Goal: Task Accomplishment & Management: Manage account settings

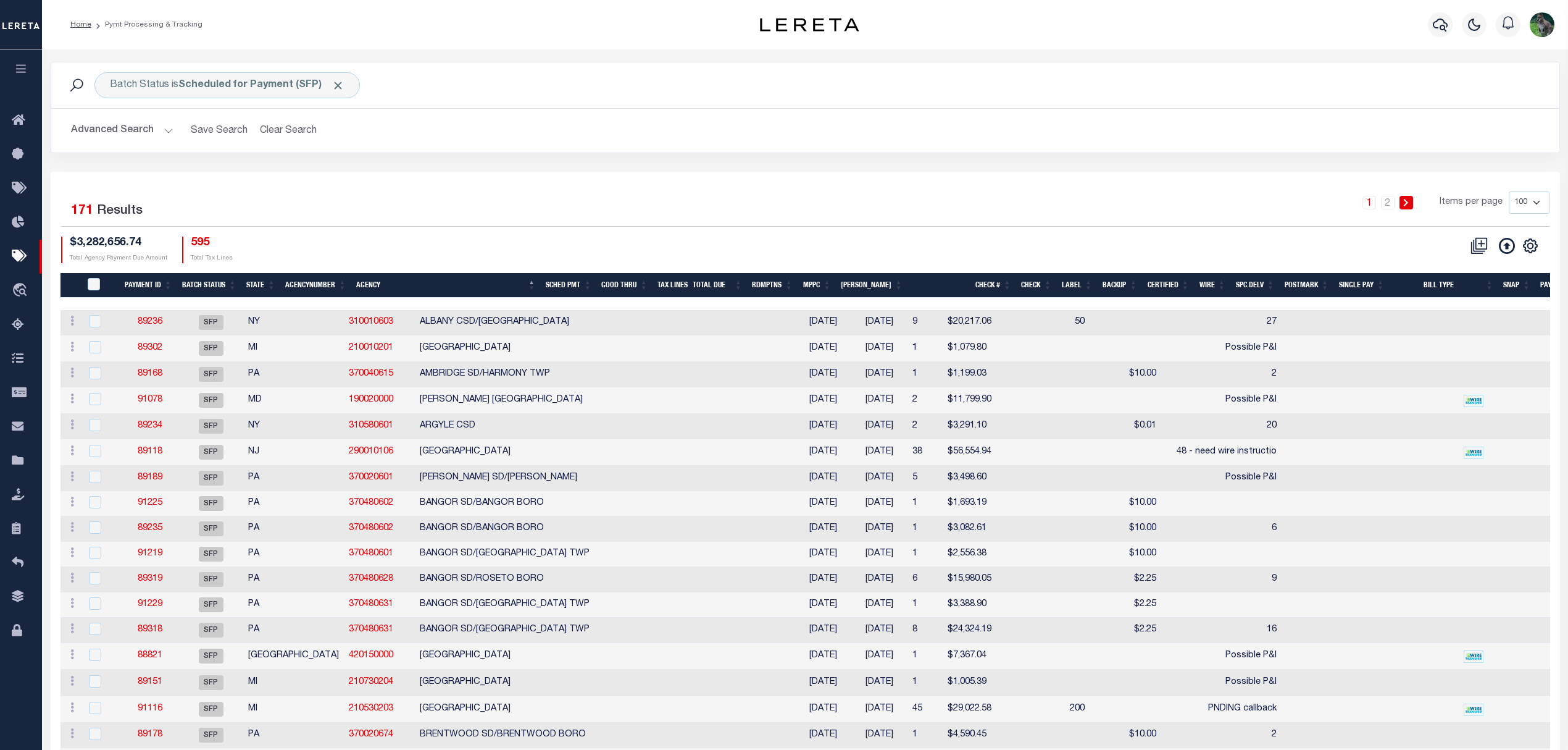
scroll to position [0, 4]
click at [82, 128] on button "Advanced Search" at bounding box center [122, 130] width 103 height 24
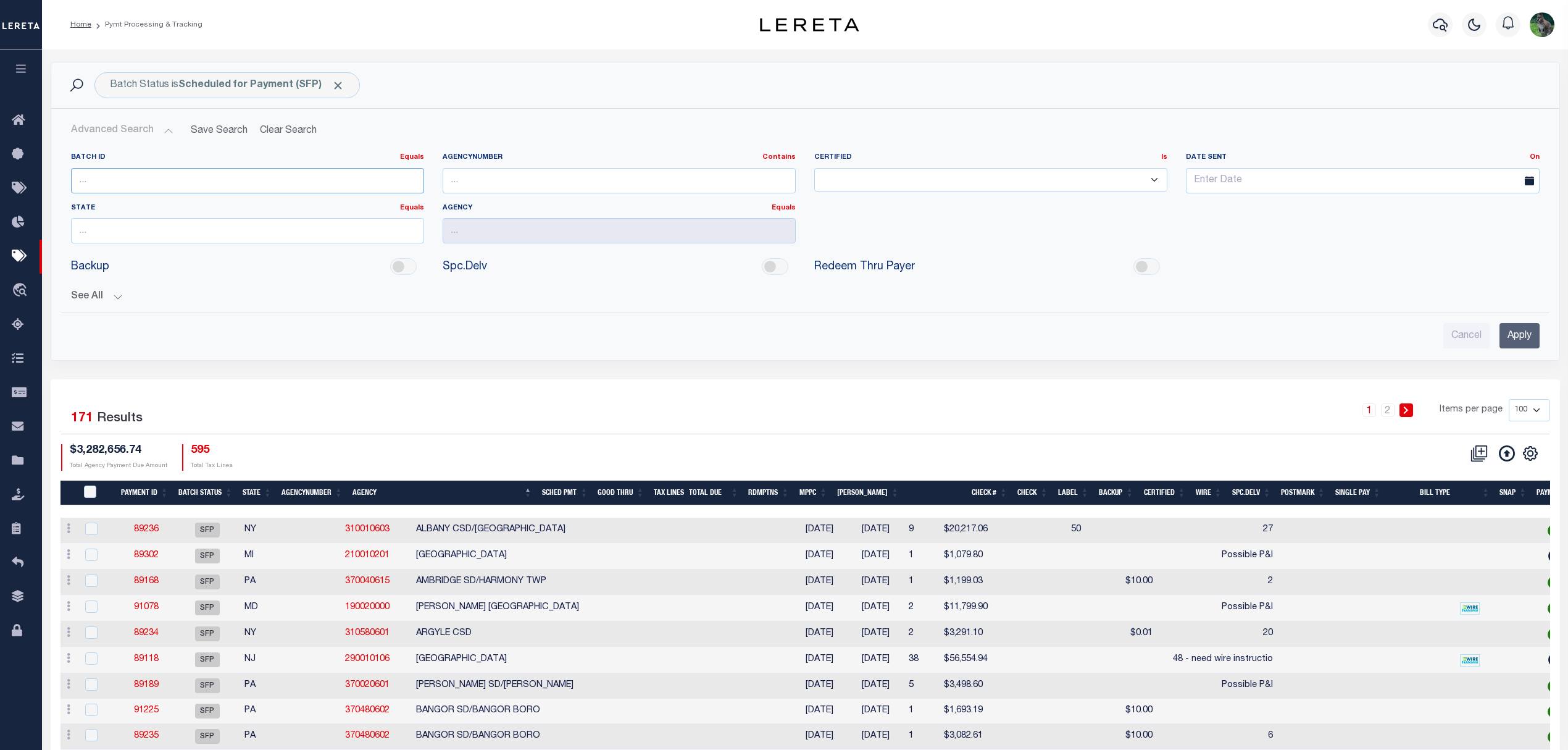
click at [107, 181] on input "number" at bounding box center [247, 181] width 353 height 26
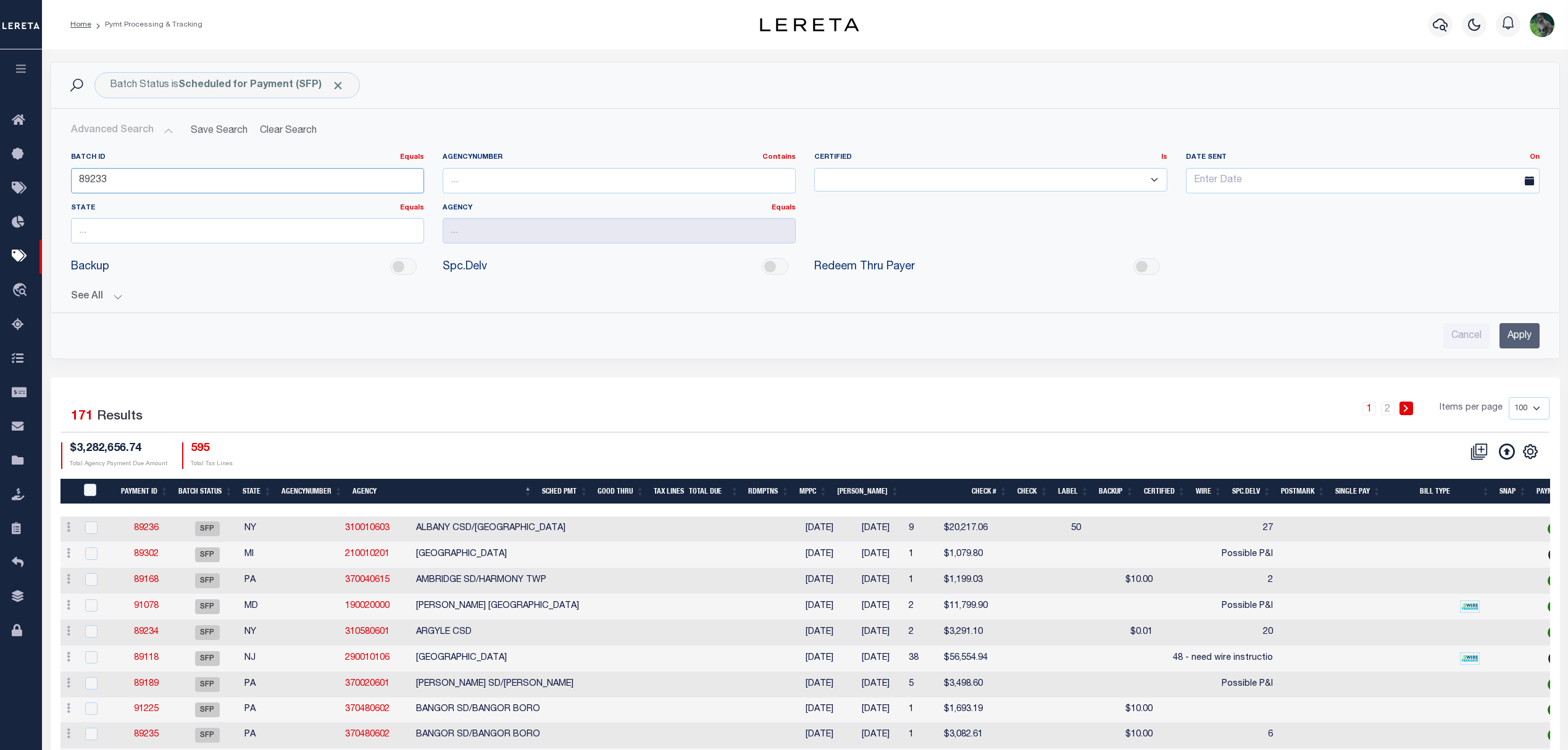
type input "89233"
click at [1524, 329] on input "Apply" at bounding box center [1519, 336] width 40 height 26
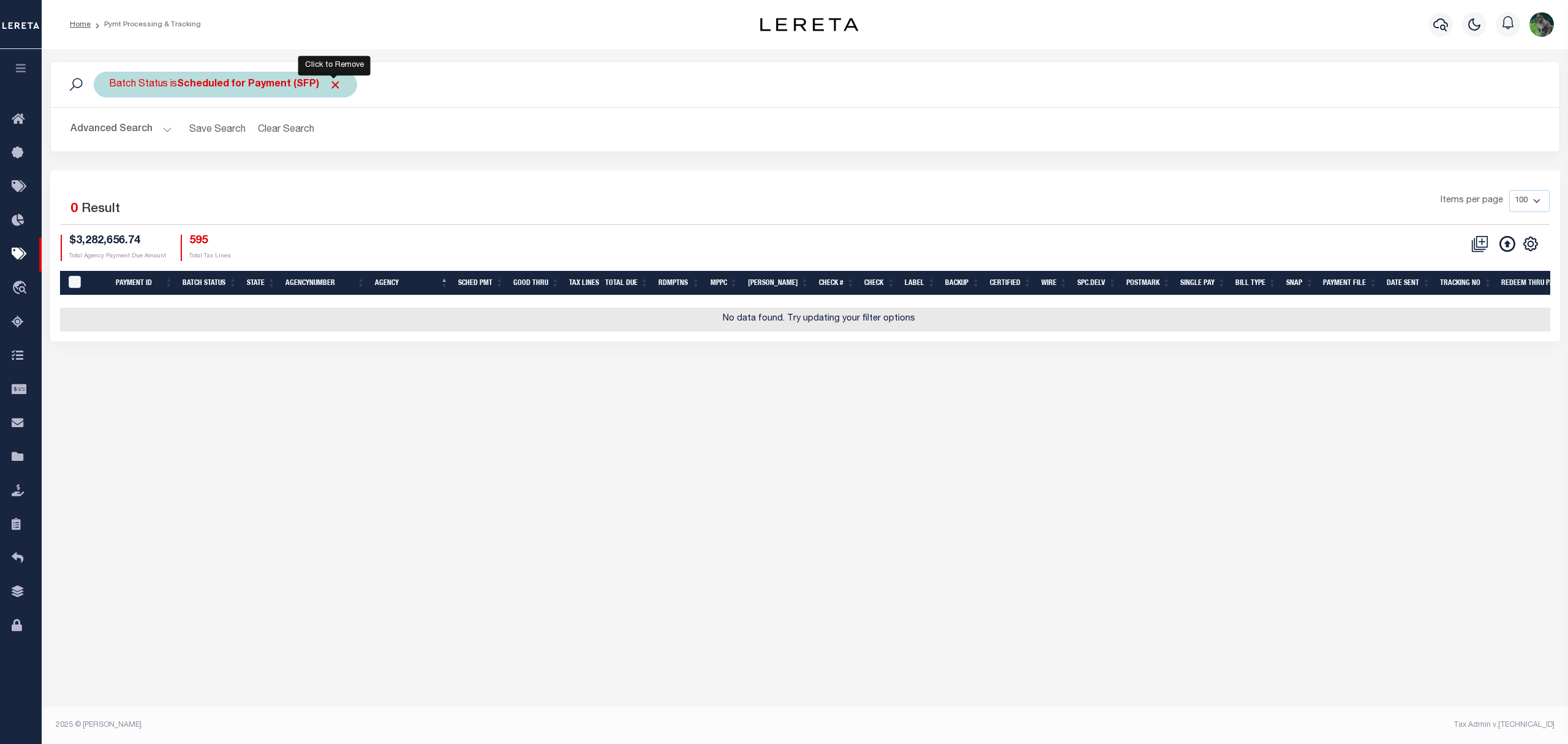
click at [333, 88] on span "Click to Remove" at bounding box center [336, 85] width 13 height 13
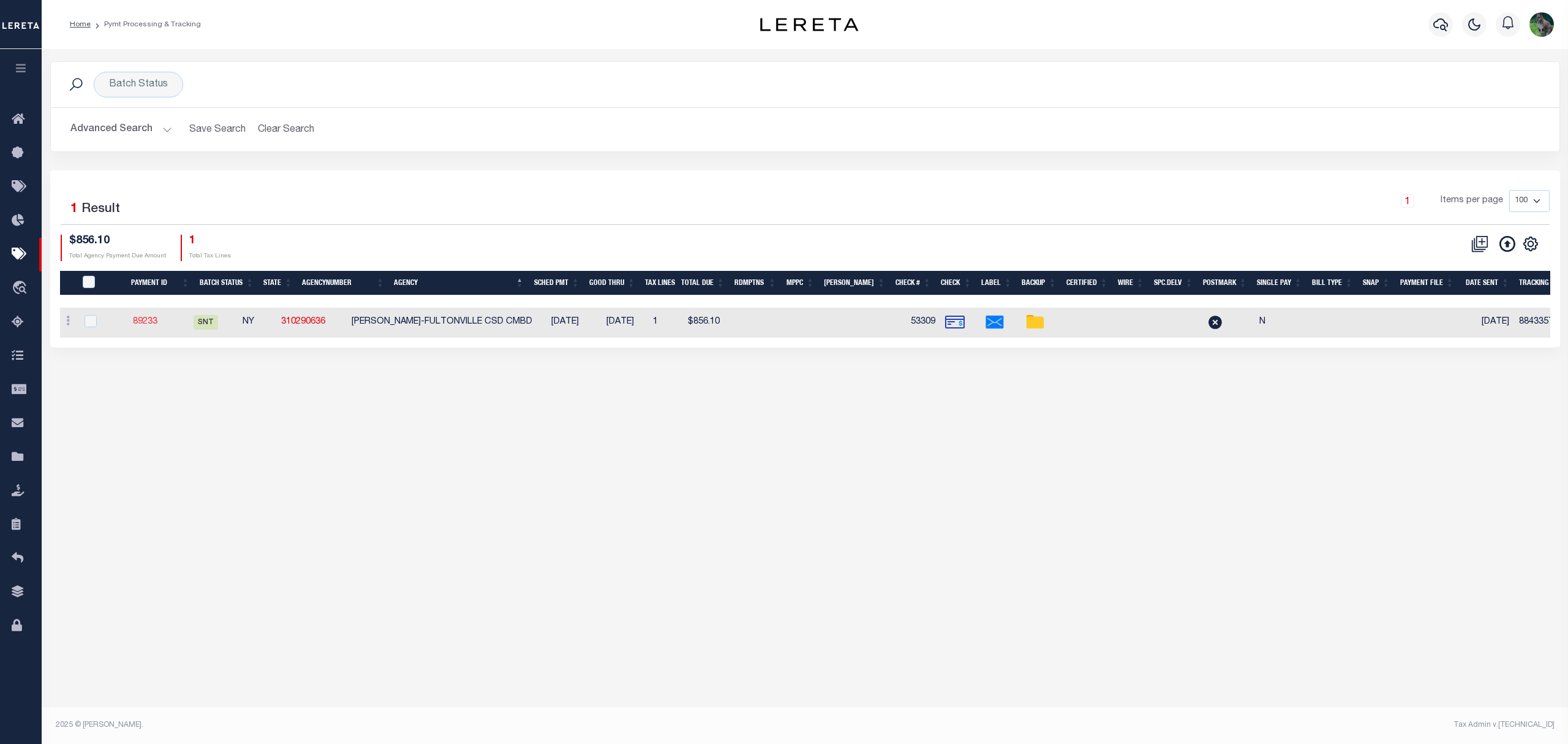
click at [145, 321] on link "89233" at bounding box center [145, 321] width 25 height 8
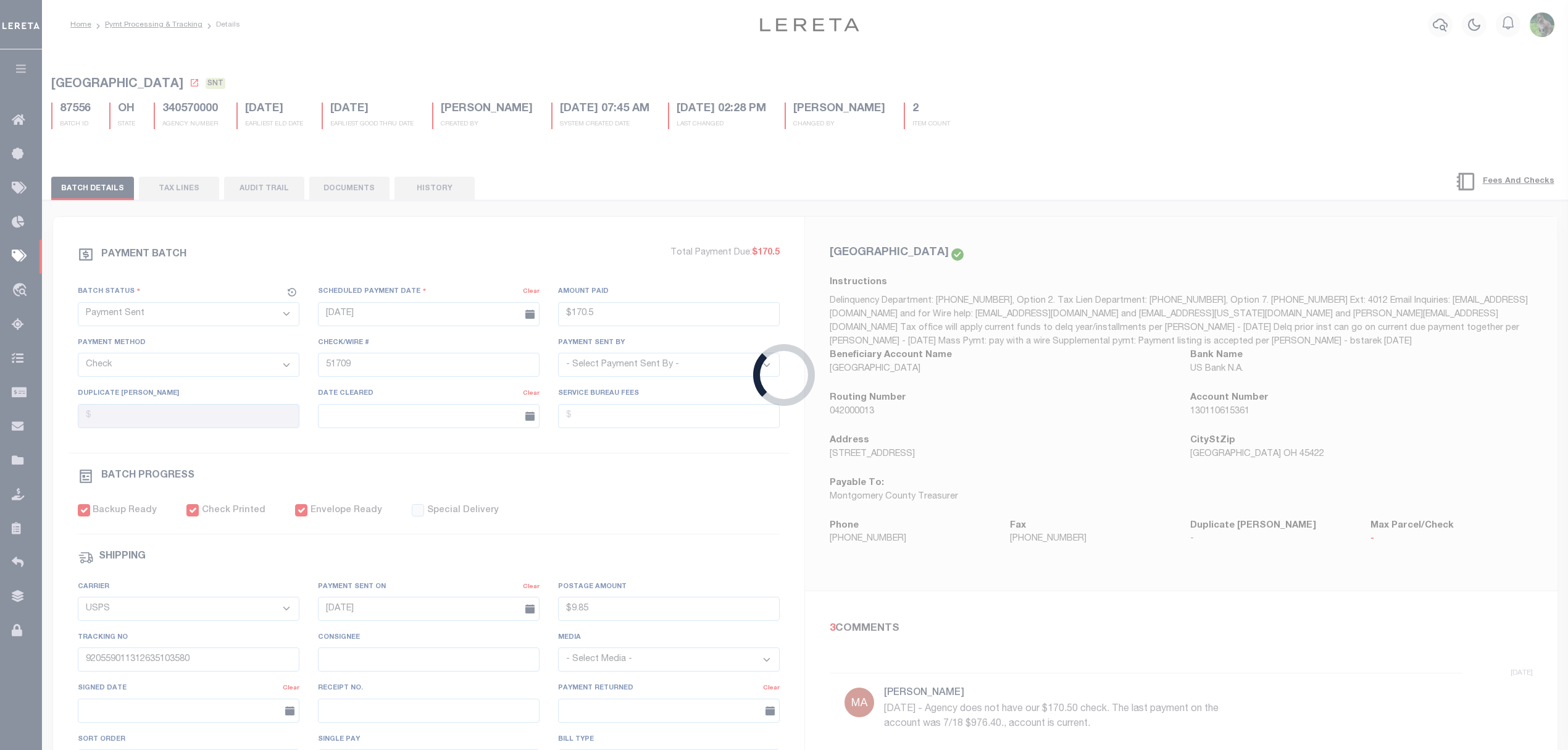
type input "[DATE]"
type input "$856.1"
type input "53309"
select select "[PERSON_NAME]"
checkbox input "false"
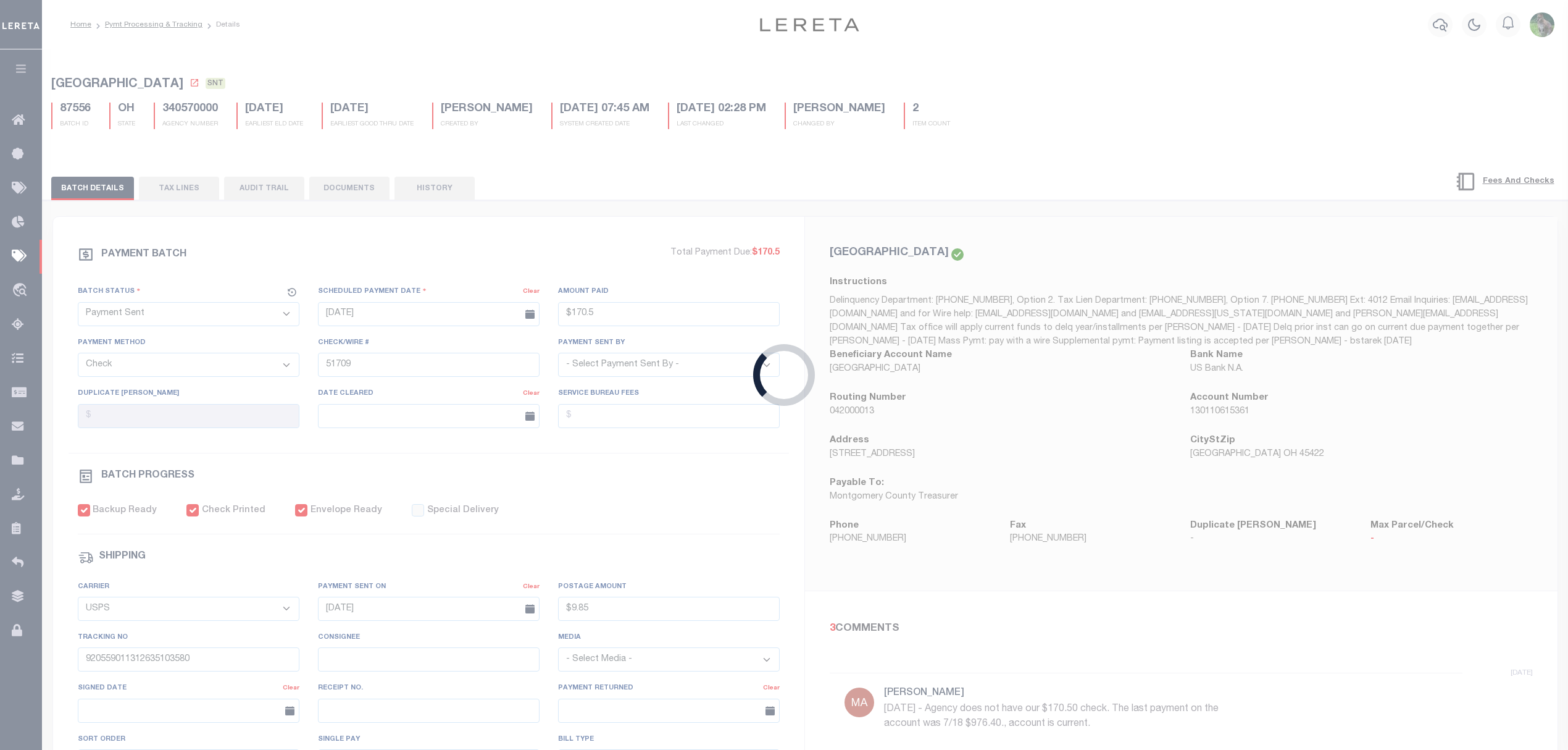
type input "[DATE]"
type input "$9.85"
type input "884335763479"
select select "1"
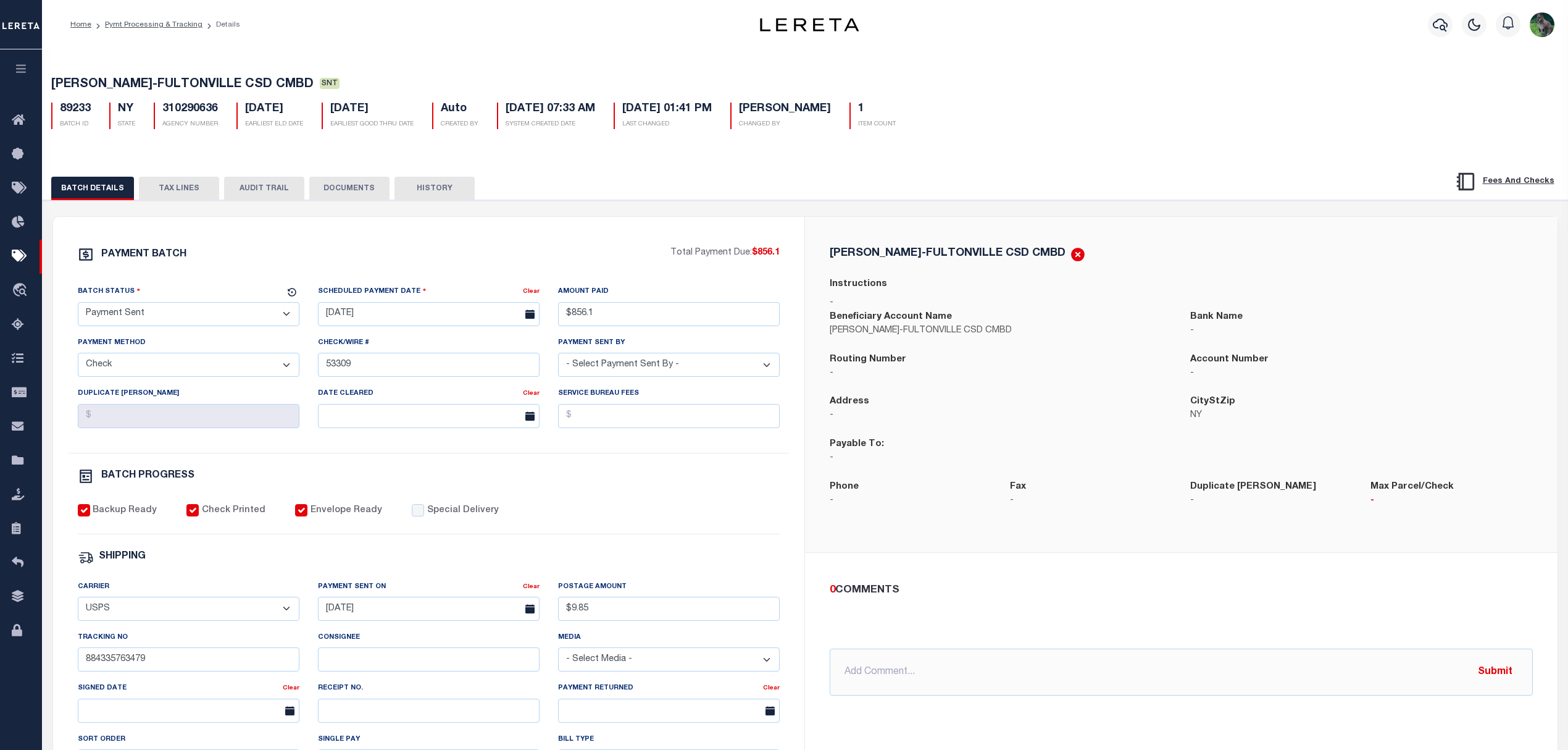
drag, startPoint x: 638, startPoint y: 367, endPoint x: 630, endPoint y: 364, distance: 8.5
click at [640, 366] on select "- Select Payment Sent By - [PERSON_NAME] [PERSON_NAME] [PERSON_NAME] [PERSON_NA…" at bounding box center [669, 365] width 222 height 24
select select
click at [558, 358] on select "- Select Payment Sent By - [PERSON_NAME] [PERSON_NAME] [PERSON_NAME] [PERSON_NA…" at bounding box center [669, 365] width 222 height 24
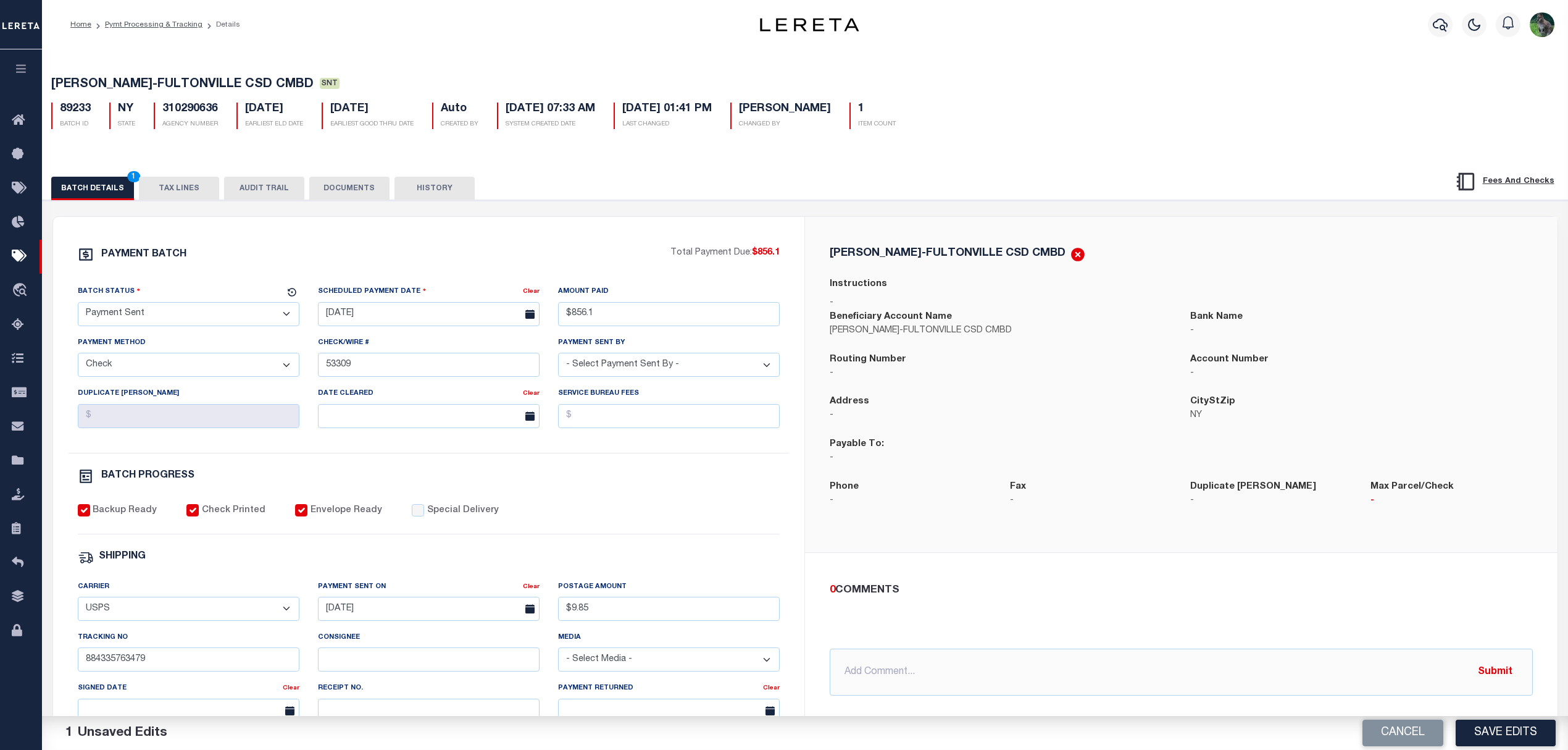
click at [1081, 282] on div "Instructions -" at bounding box center [1180, 292] width 703 height 32
drag, startPoint x: 55, startPoint y: 111, endPoint x: 69, endPoint y: 113, distance: 14.1
click at [69, 113] on div "89233 BATCH ID" at bounding box center [71, 116] width 39 height 27
click at [156, 109] on div "310290636 AGENCY NUMBER" at bounding box center [186, 116] width 64 height 27
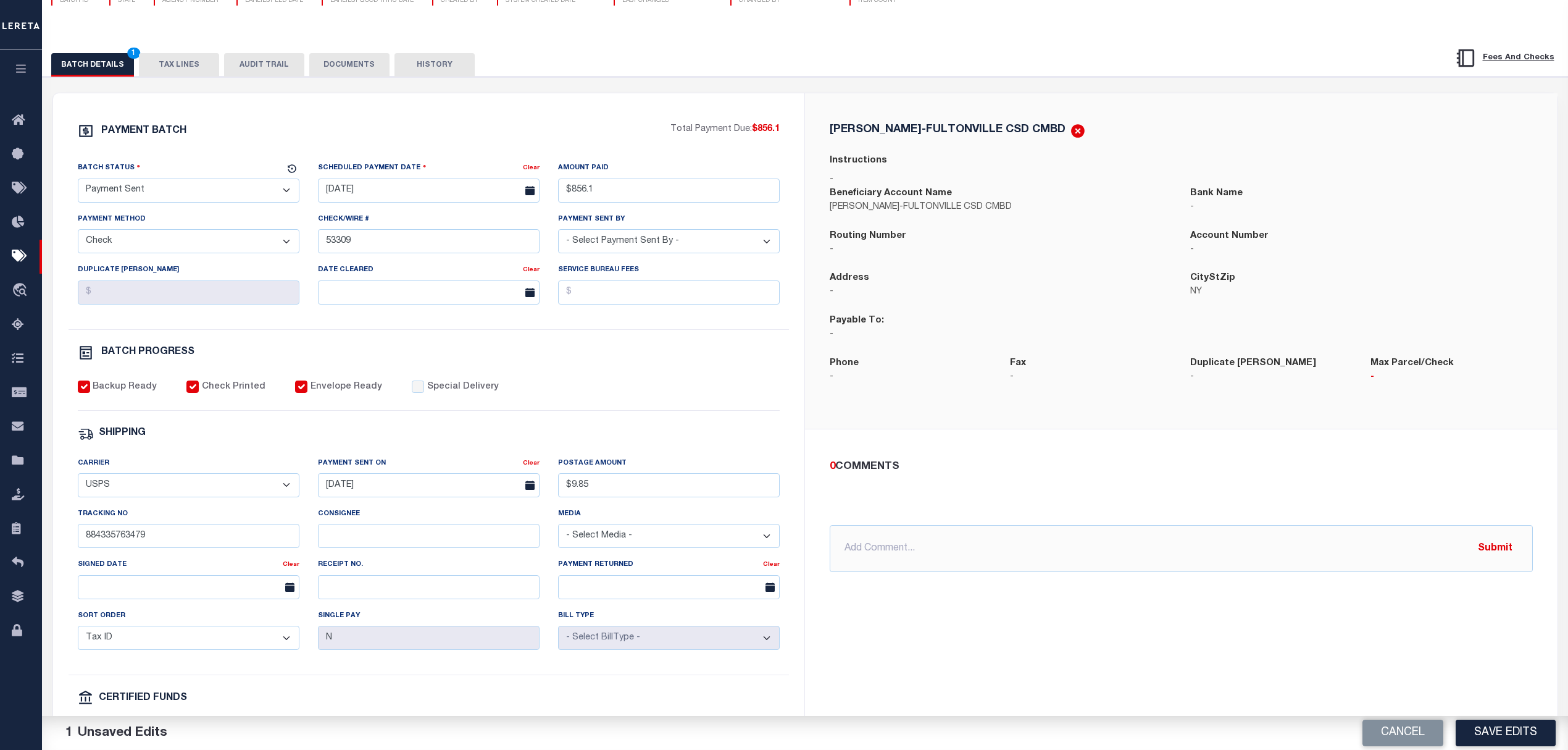
scroll to position [164, 0]
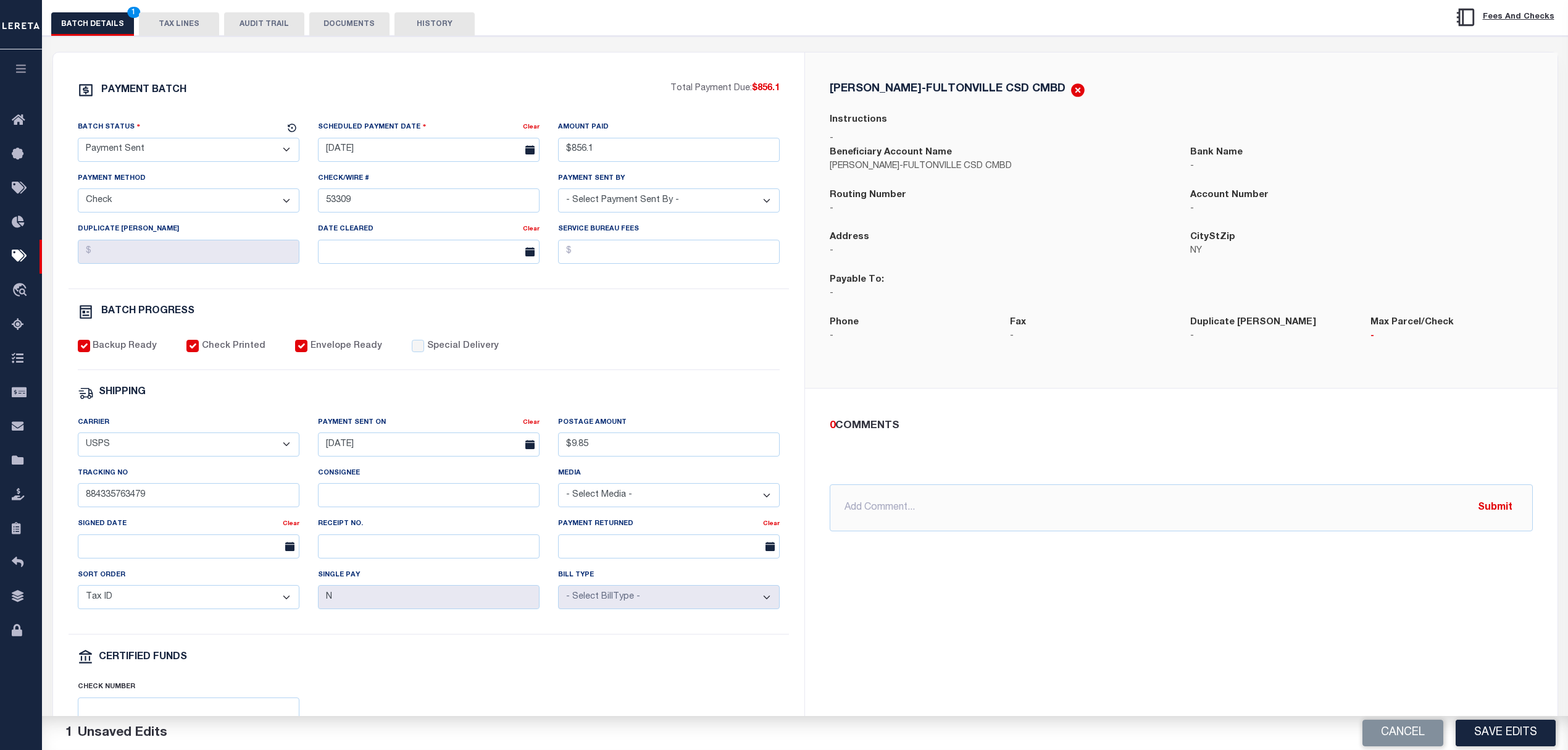
drag, startPoint x: 855, startPoint y: 252, endPoint x: 837, endPoint y: 249, distance: 18.2
click at [840, 250] on p "-" at bounding box center [1000, 251] width 342 height 14
click at [1171, 258] on div "Address - CityStZip [GEOGRAPHIC_DATA] Payable To: -" at bounding box center [1180, 272] width 721 height 85
click at [851, 273] on div "Address -" at bounding box center [1000, 251] width 360 height 42
drag, startPoint x: 857, startPoint y: 292, endPoint x: 828, endPoint y: 294, distance: 29.1
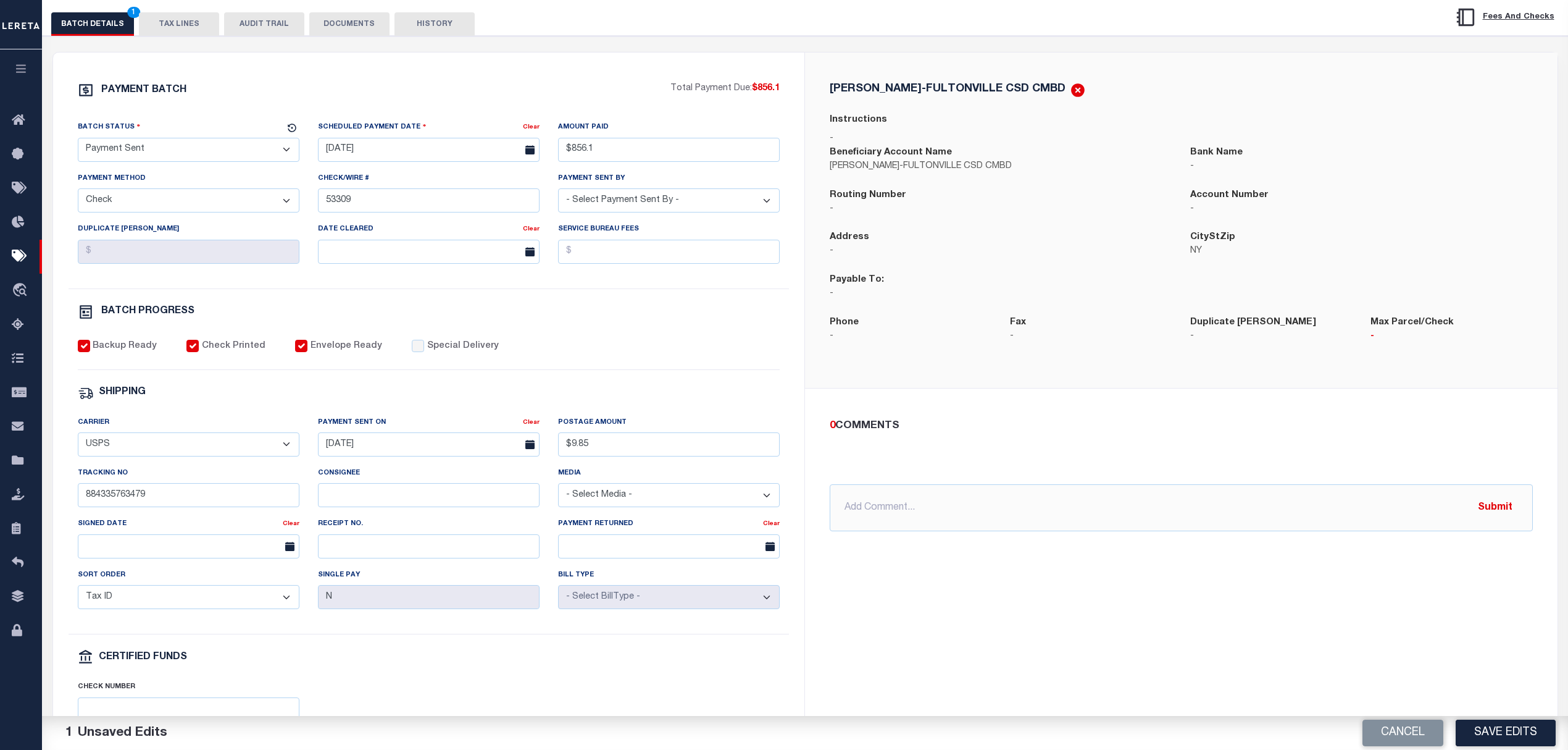
click at [828, 294] on div "Payable To: -" at bounding box center [1000, 294] width 360 height 42
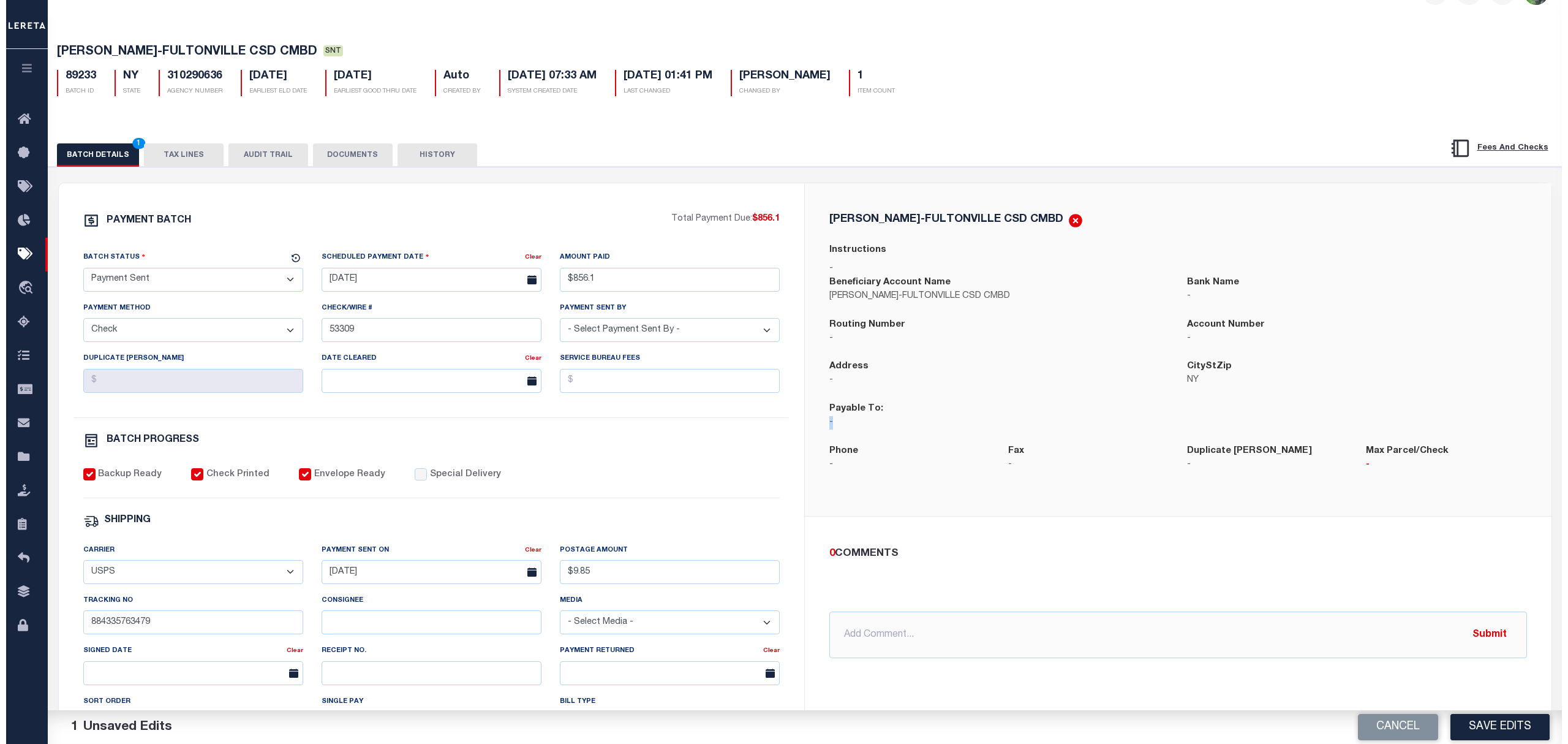
scroll to position [0, 0]
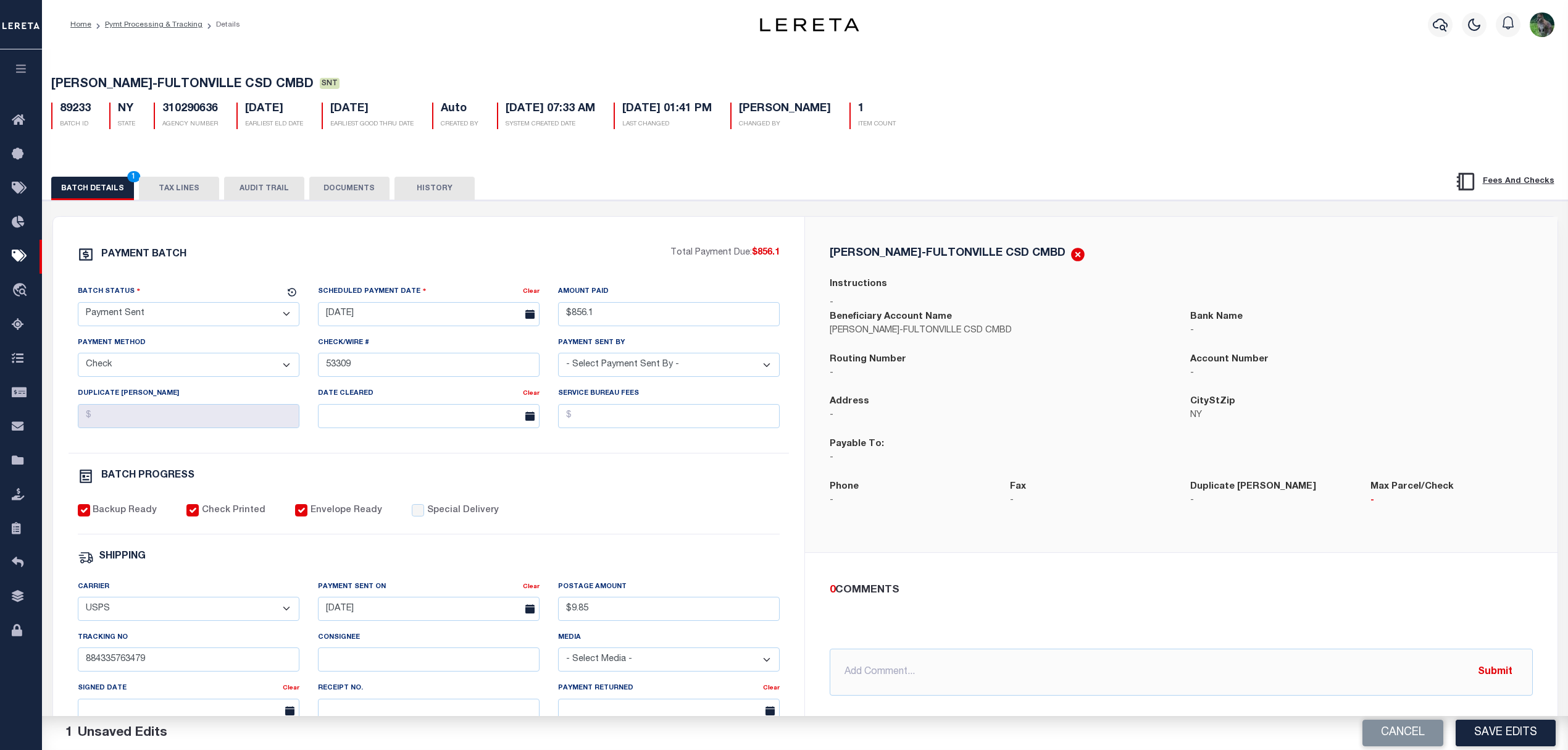
click at [953, 403] on div "Address -" at bounding box center [1000, 408] width 342 height 28
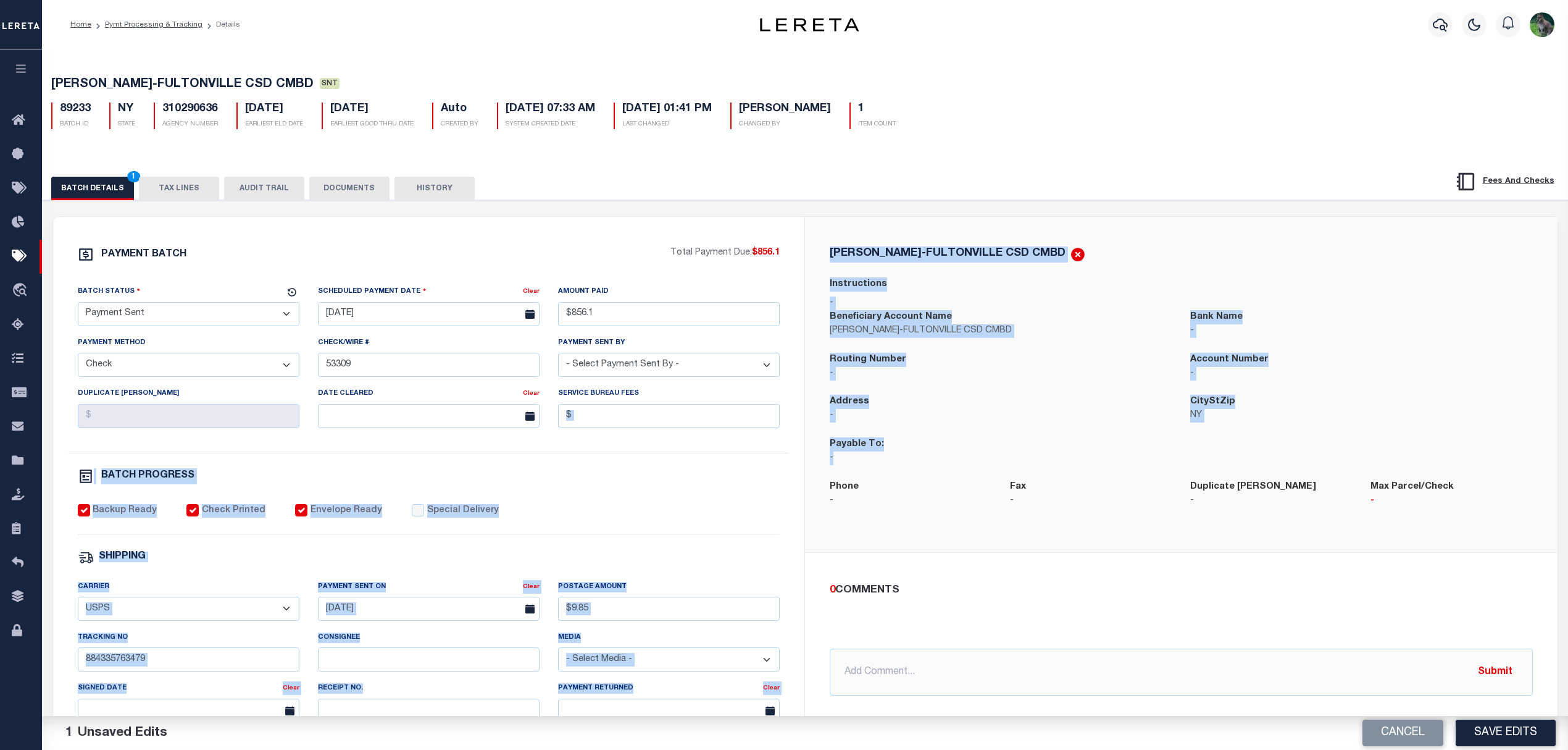
drag, startPoint x: 934, startPoint y: 460, endPoint x: 791, endPoint y: 458, distance: 143.0
click at [791, 458] on div "PAYMENT BATCH Total Payment Due: $856.1 Batch Status" at bounding box center [805, 578] width 1504 height 722
click at [871, 468] on div "Payable To: -" at bounding box center [1000, 458] width 360 height 42
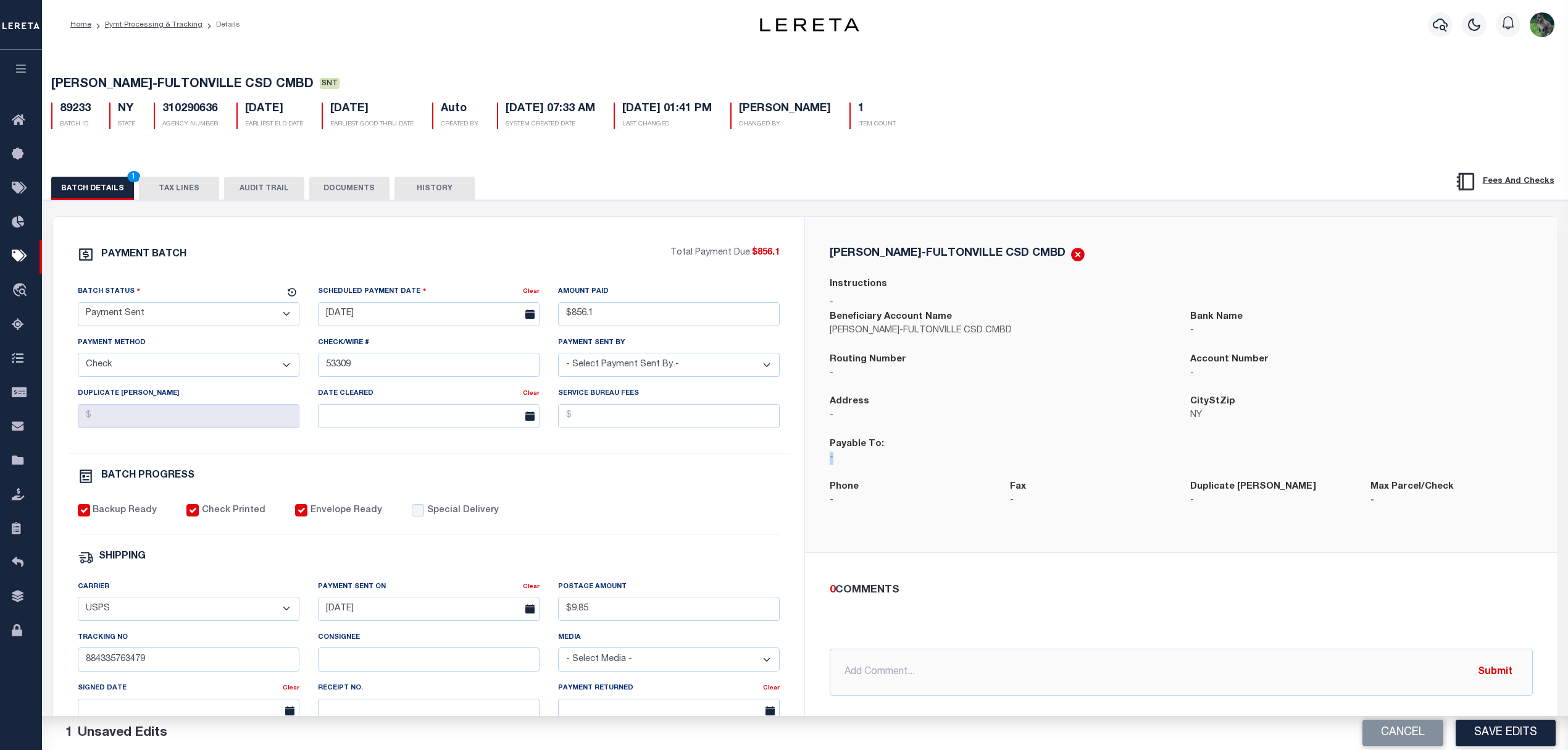
drag, startPoint x: 908, startPoint y: 467, endPoint x: 823, endPoint y: 460, distance: 85.3
click at [823, 460] on div "Payable To: -" at bounding box center [1000, 458] width 360 height 42
click at [889, 456] on p "-" at bounding box center [1000, 458] width 342 height 14
drag, startPoint x: 827, startPoint y: 455, endPoint x: 847, endPoint y: 458, distance: 20.2
click at [847, 458] on div "Payable To: -" at bounding box center [1000, 458] width 360 height 42
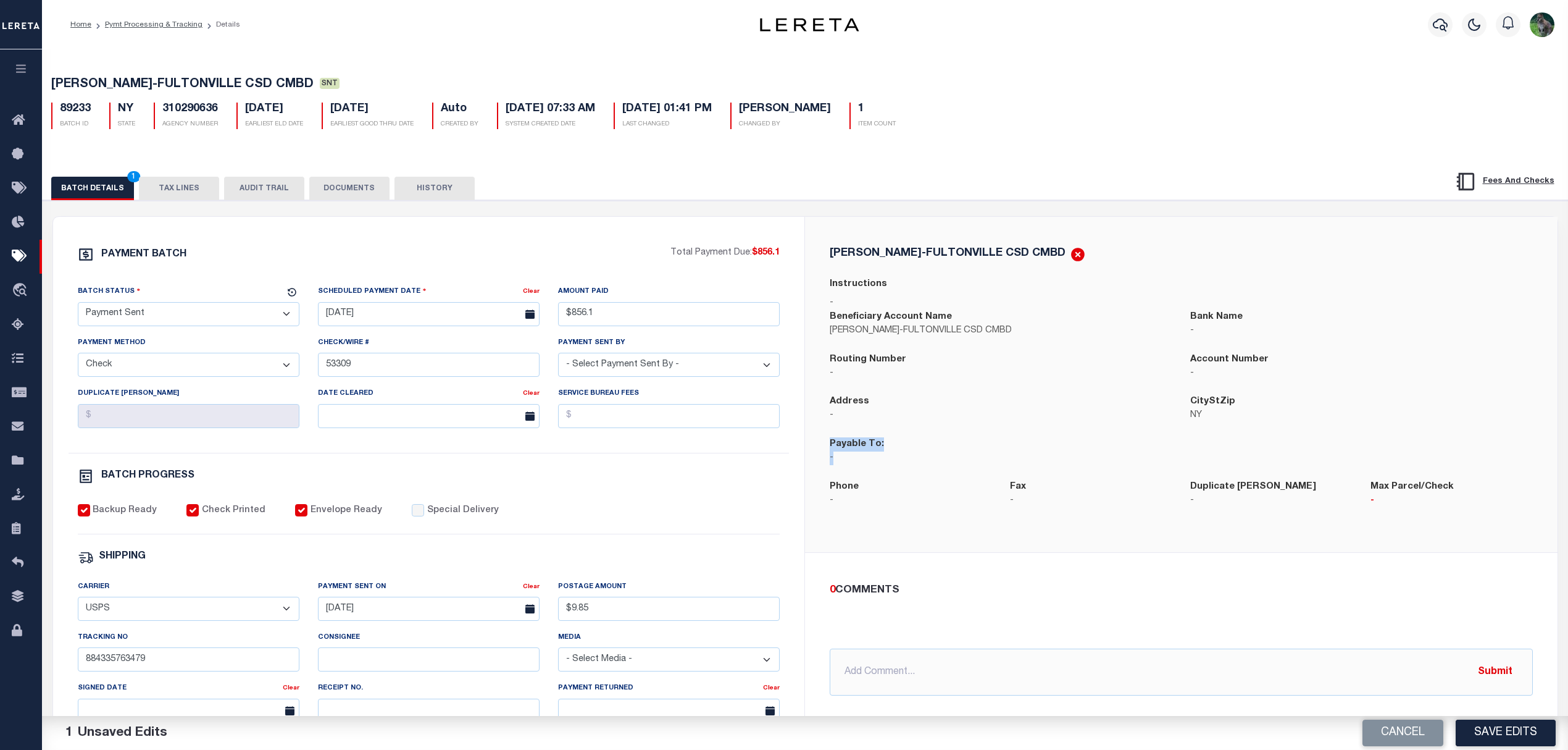
click at [885, 457] on p "-" at bounding box center [1000, 458] width 342 height 14
drag, startPoint x: 927, startPoint y: 421, endPoint x: 801, endPoint y: 419, distance: 126.0
click at [801, 419] on div "PAYMENT BATCH Total Payment Due: $856.1 Batch Status" at bounding box center [805, 578] width 1504 height 722
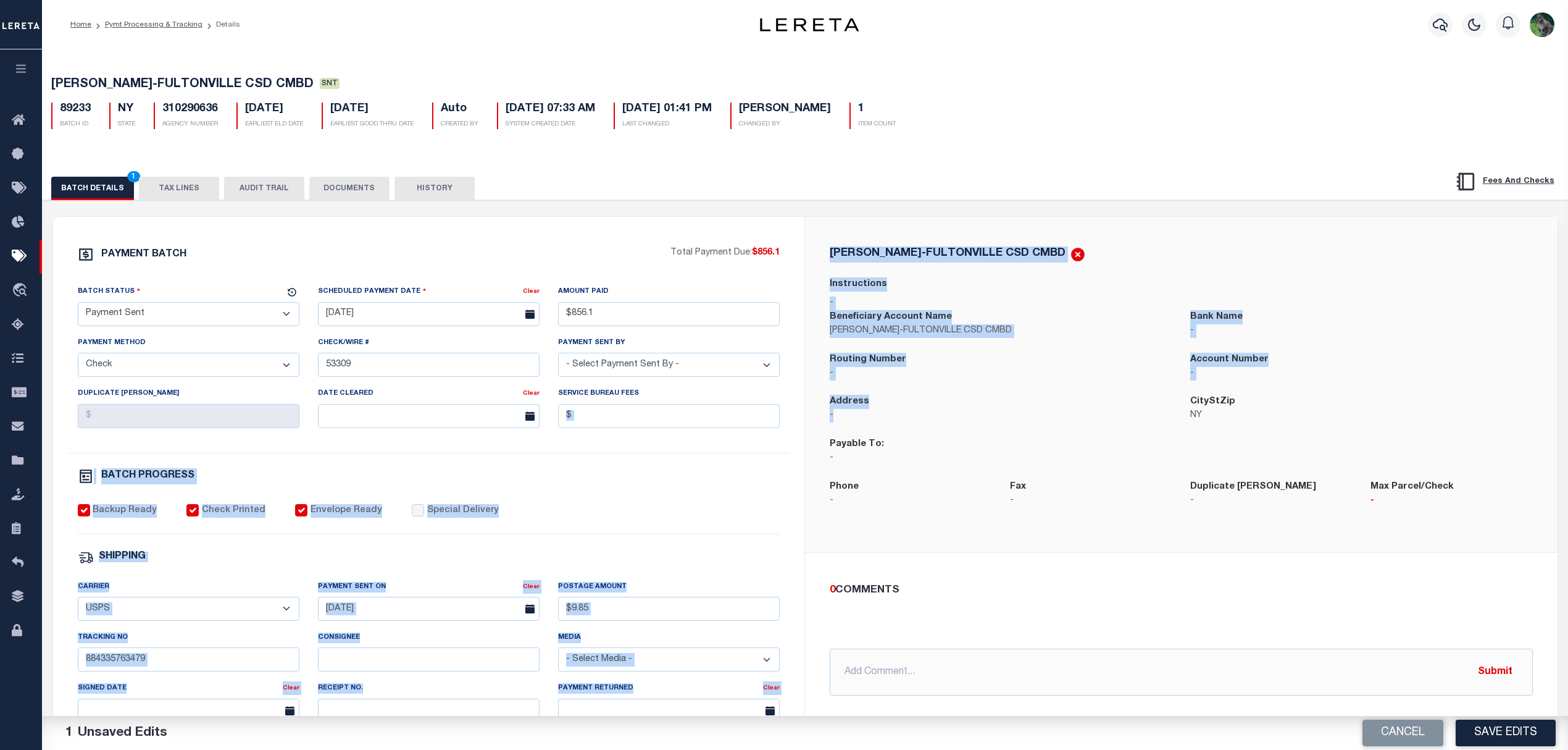
click at [912, 430] on div "Address -" at bounding box center [1000, 415] width 360 height 42
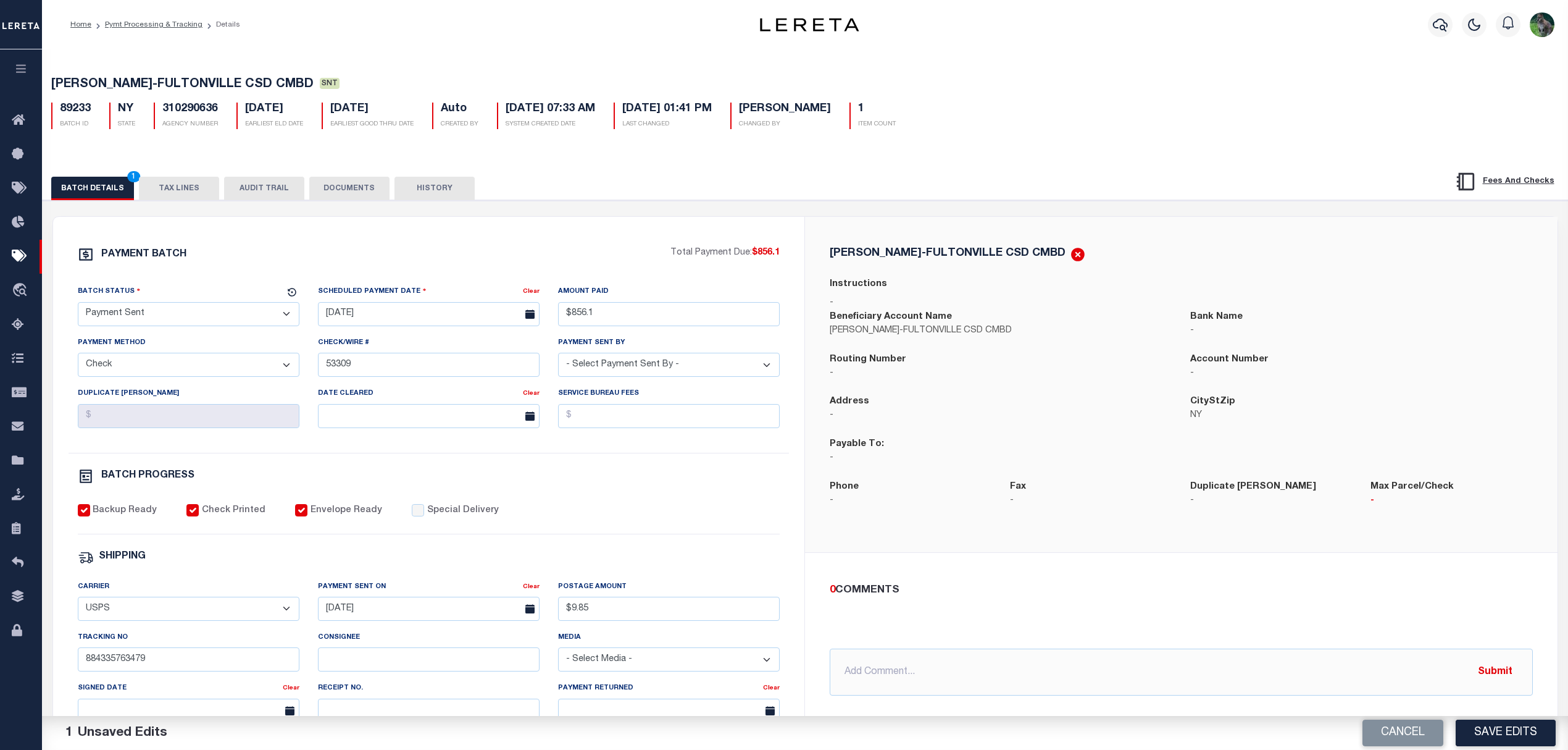
drag, startPoint x: 171, startPoint y: 191, endPoint x: 198, endPoint y: 161, distance: 40.4
click at [171, 191] on button "TAX LINES" at bounding box center [180, 189] width 81 height 24
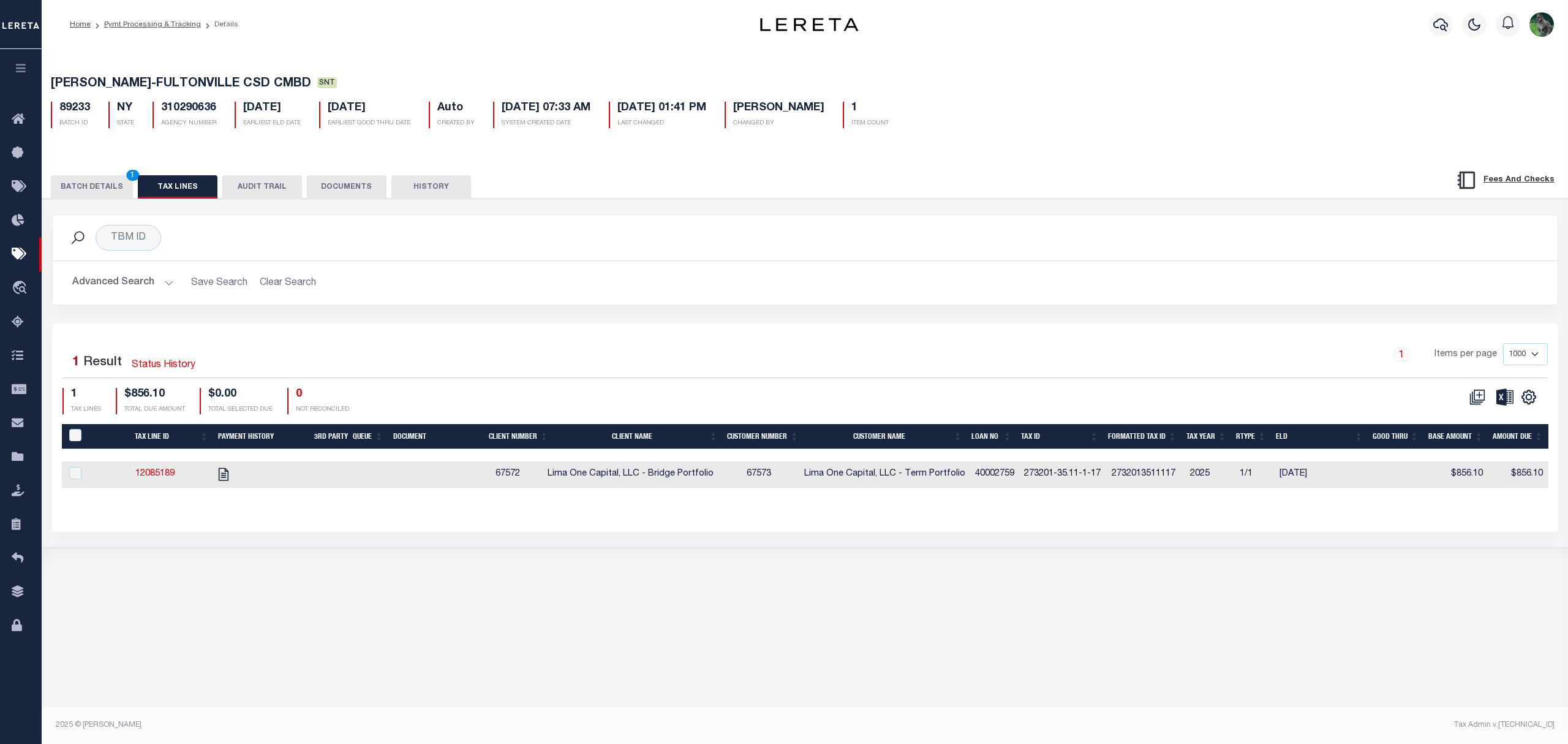
click at [101, 184] on button "BATCH DETAILS 1" at bounding box center [92, 187] width 82 height 24
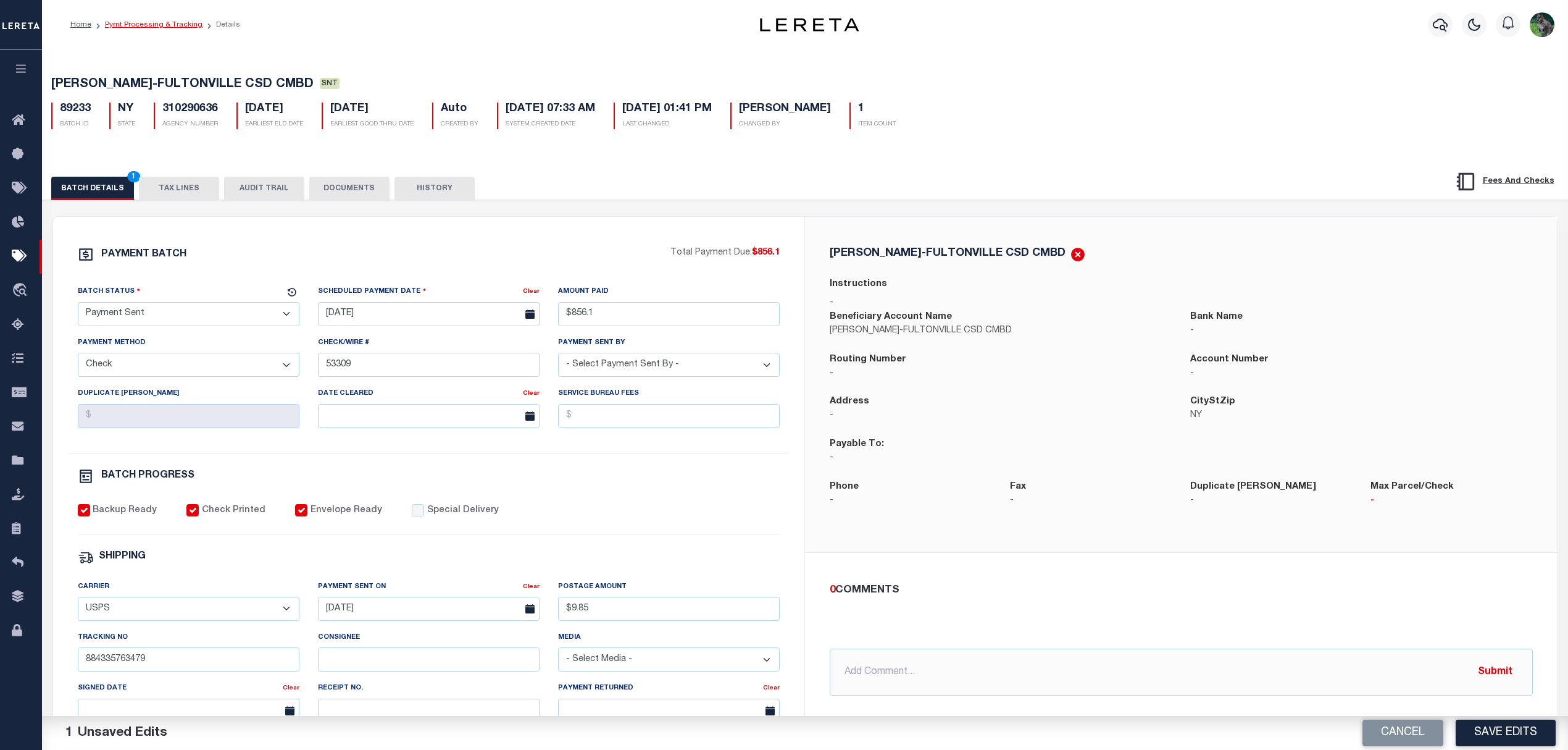
click at [142, 22] on link "Pymt Processing & Tracking" at bounding box center [153, 25] width 97 height 7
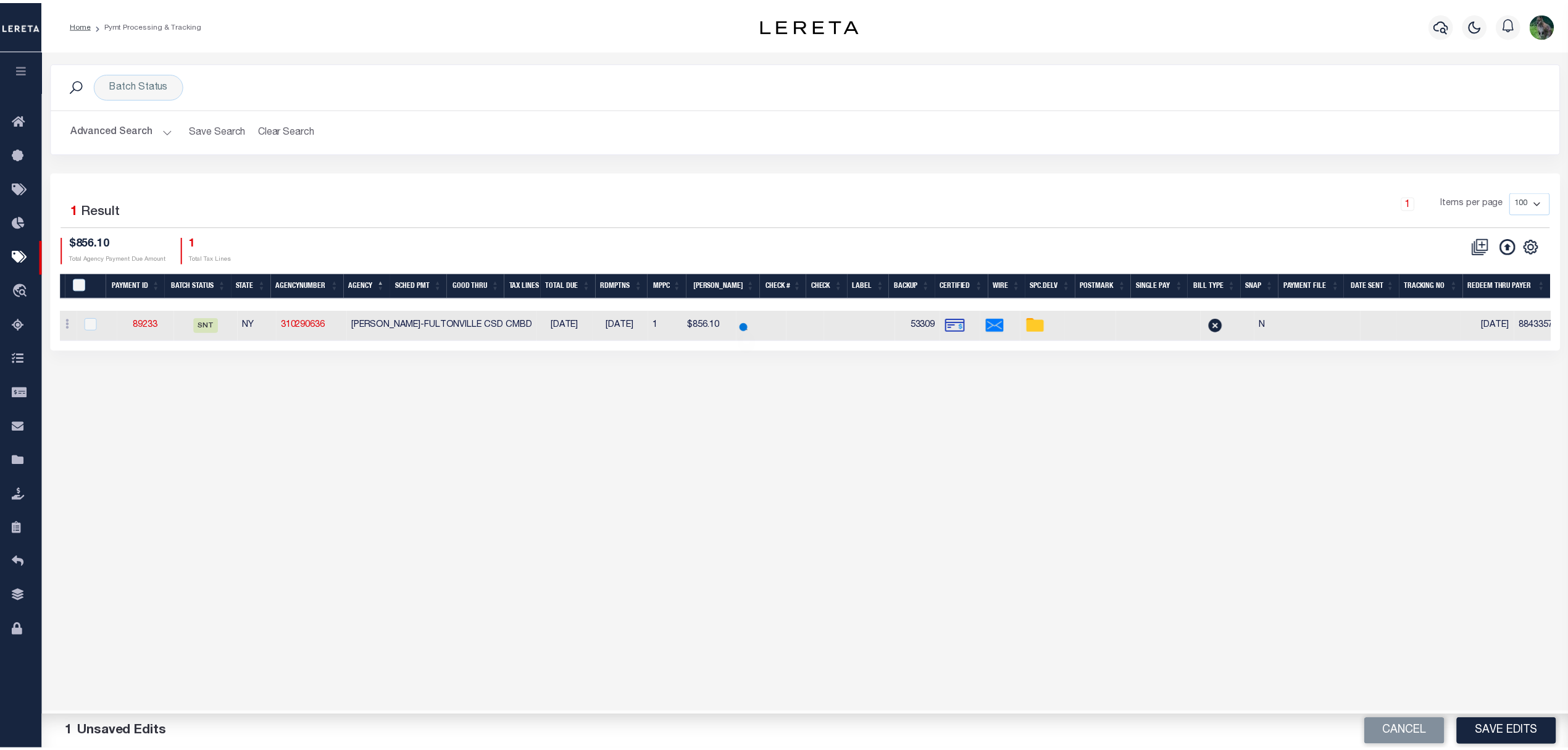
scroll to position [0, 4]
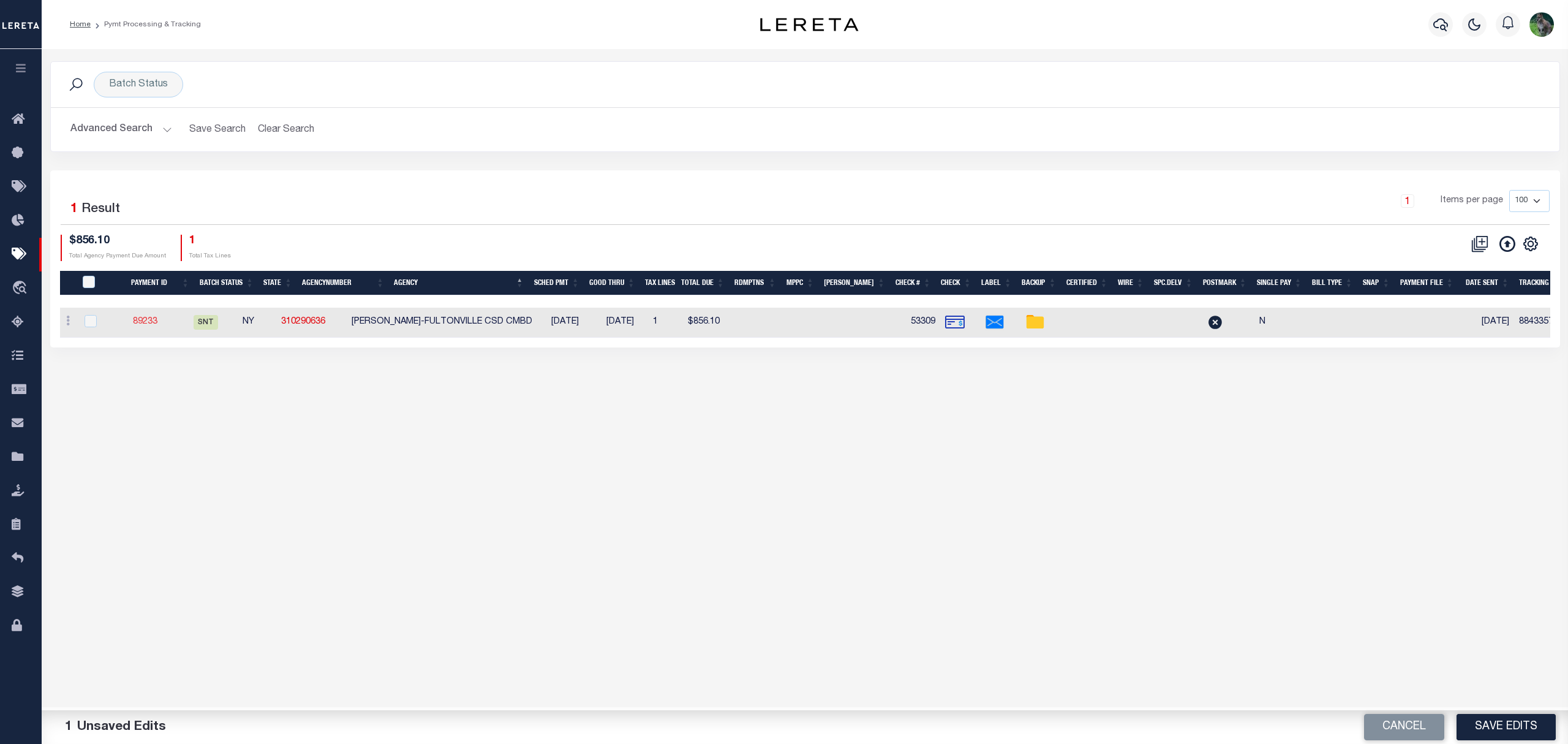
click at [156, 326] on link "89233" at bounding box center [145, 321] width 25 height 8
type input "$856.1"
select select "[PERSON_NAME]"
type input "$9.85"
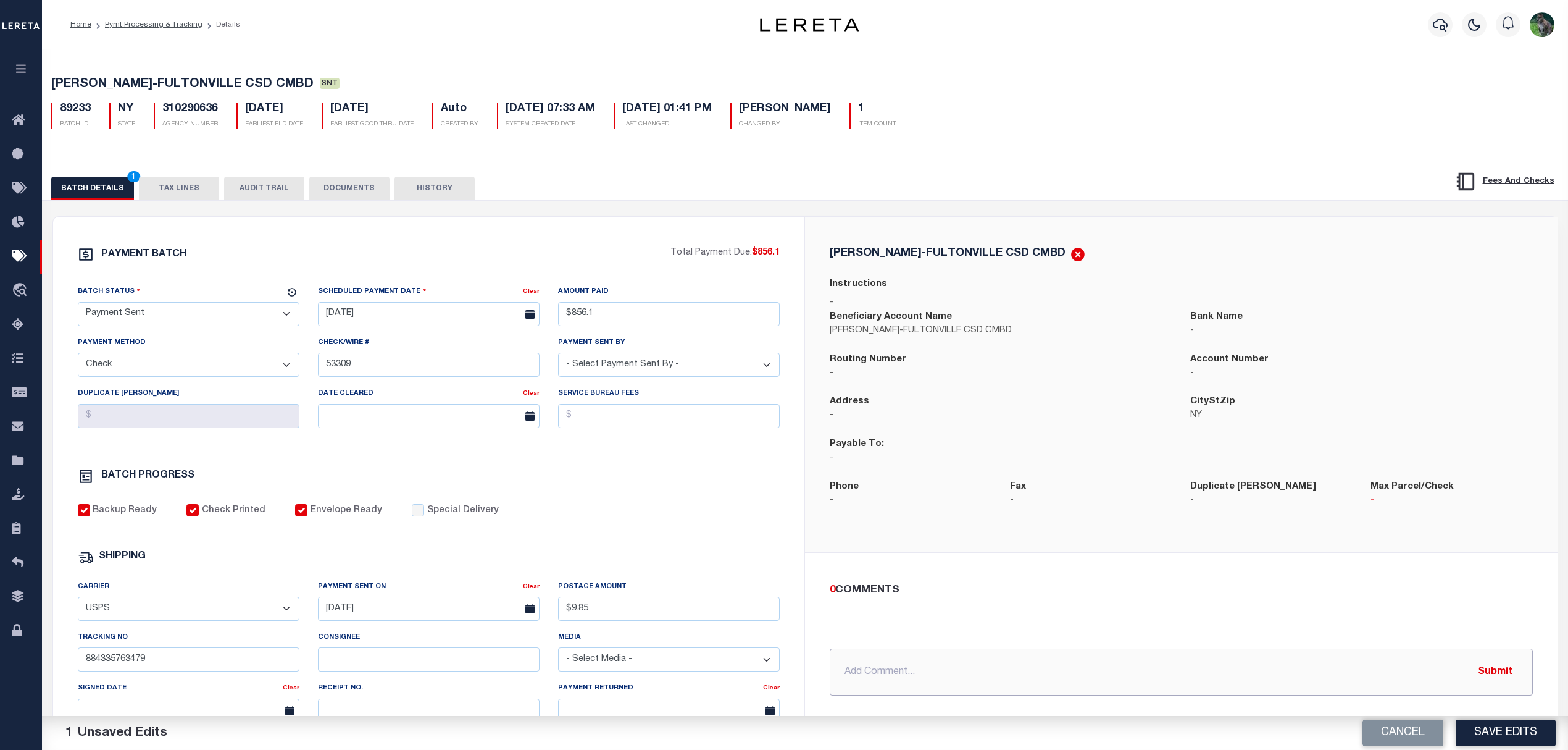
click at [938, 677] on input "text" at bounding box center [1180, 671] width 703 height 47
click at [936, 672] on input "text" at bounding box center [1180, 671] width 703 height 47
drag, startPoint x: 828, startPoint y: 446, endPoint x: 868, endPoint y: 459, distance: 42.1
click at [868, 459] on div "Payable To: -" at bounding box center [1000, 458] width 360 height 42
click at [883, 459] on p "-" at bounding box center [1000, 458] width 342 height 14
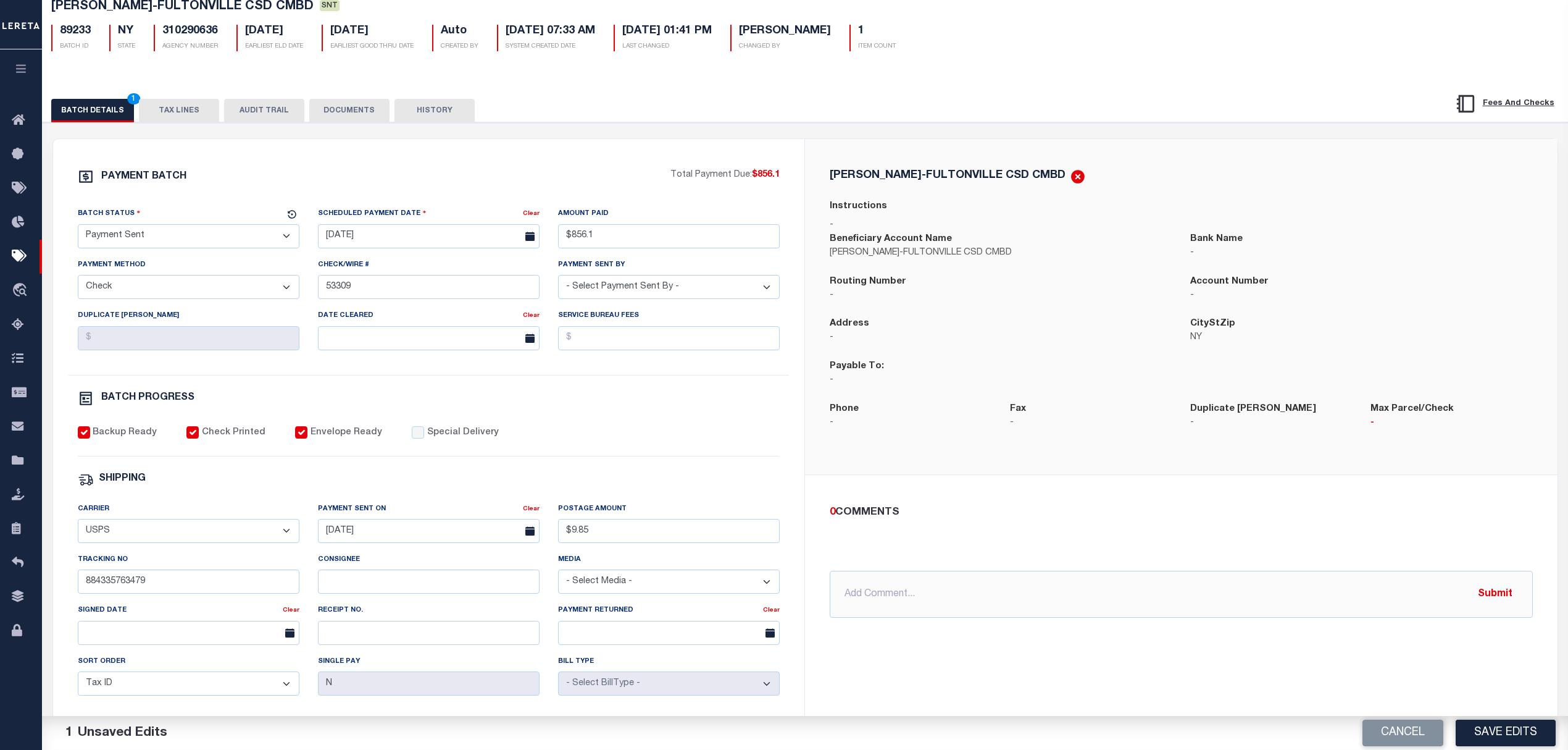
scroll to position [83, 0]
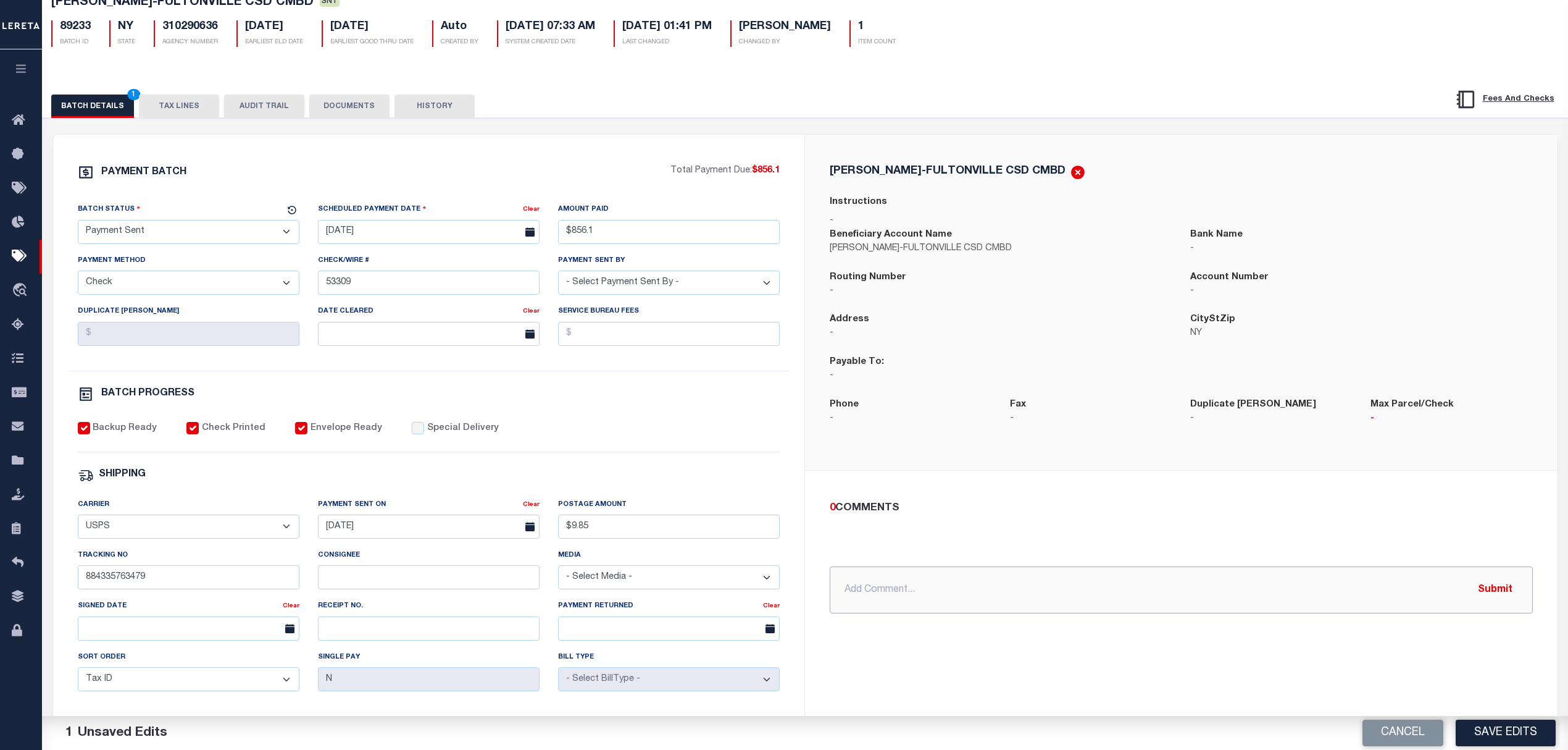
click at [917, 589] on input "text" at bounding box center [1180, 590] width 703 height 47
click at [950, 596] on input "text" at bounding box center [1180, 590] width 703 height 47
click at [970, 432] on div "Phone -" at bounding box center [910, 419] width 181 height 42
click at [1395, 731] on button "Cancel" at bounding box center [1402, 733] width 81 height 27
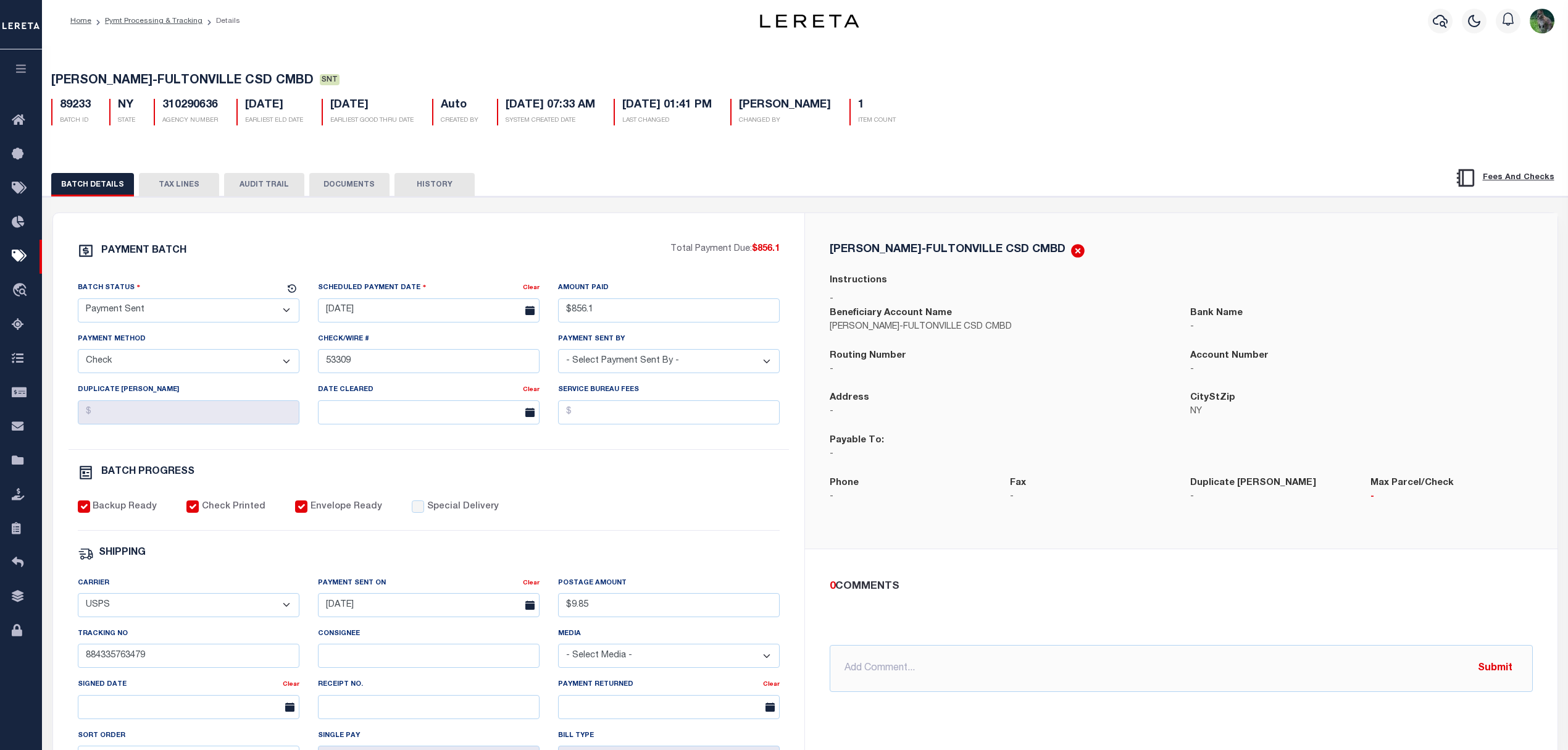
scroll to position [0, 0]
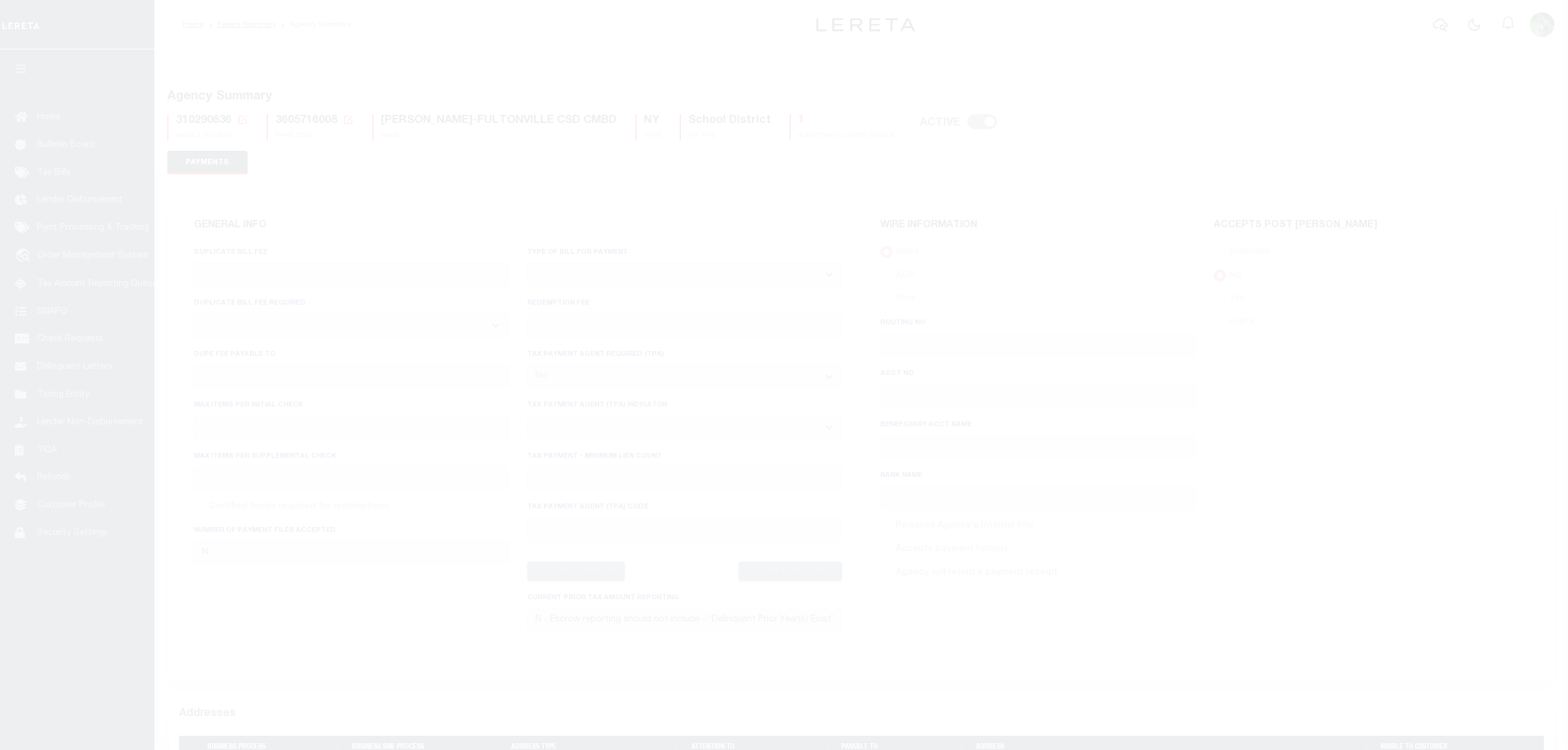
select select "false"
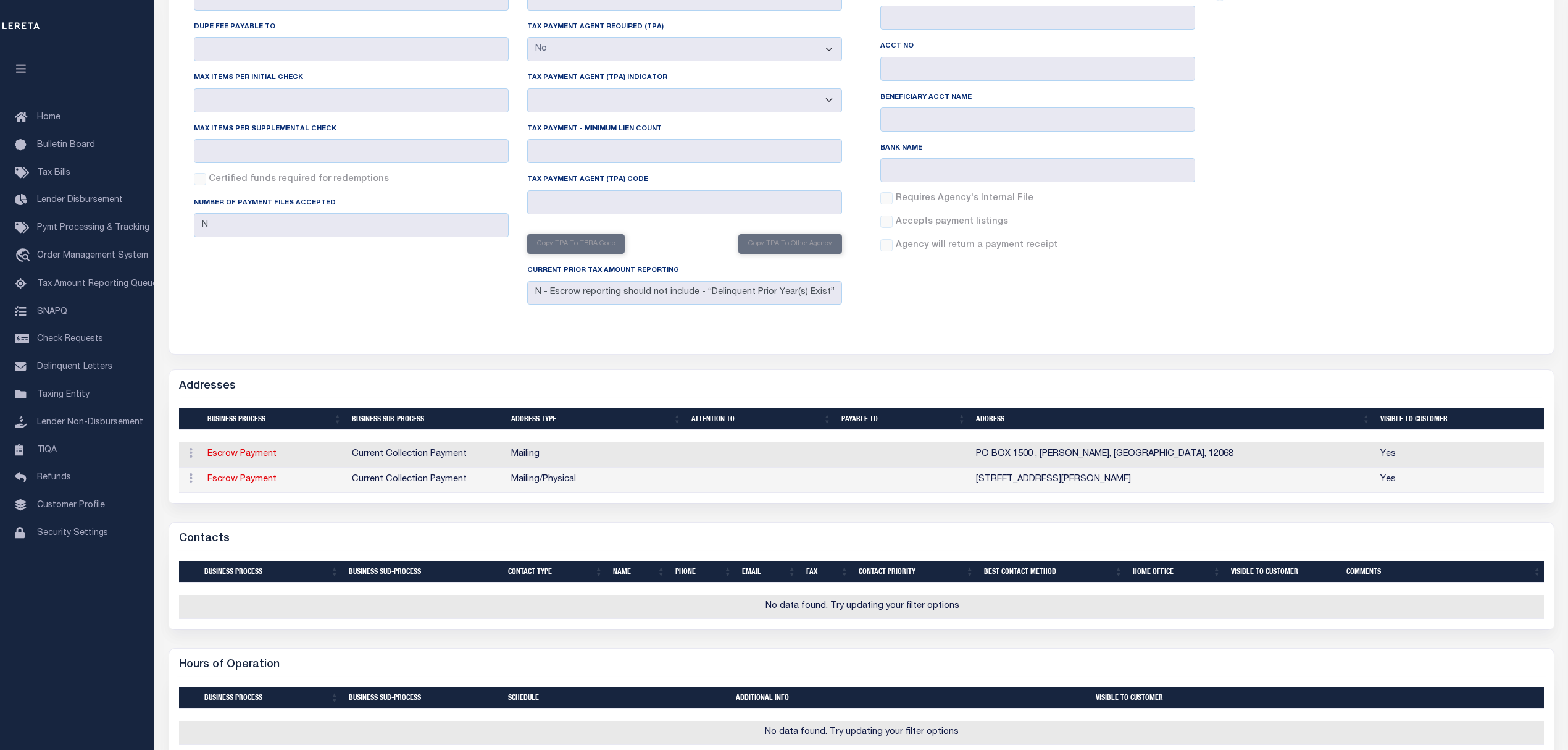
scroll to position [329, 0]
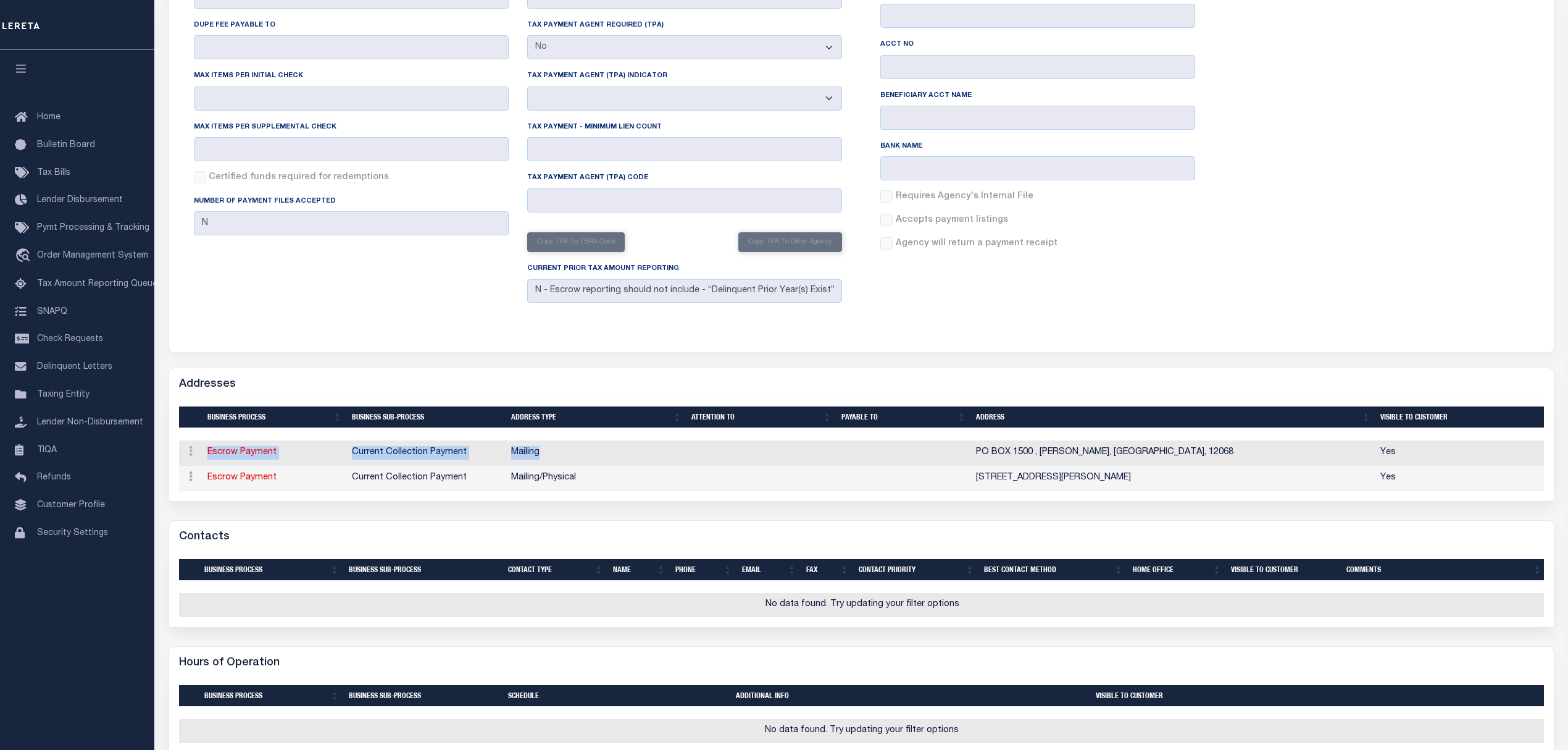
drag, startPoint x: 947, startPoint y: 463, endPoint x: 1177, endPoint y: 502, distance: 233.3
click at [1177, 491] on div "Business Process Business Sub-Process Address Type Attention To Payable To Addr…" at bounding box center [861, 465] width 1365 height 50
click at [1148, 484] on td "20 PARK ST , FONDA, NY, 12068-4830" at bounding box center [1172, 479] width 404 height 26
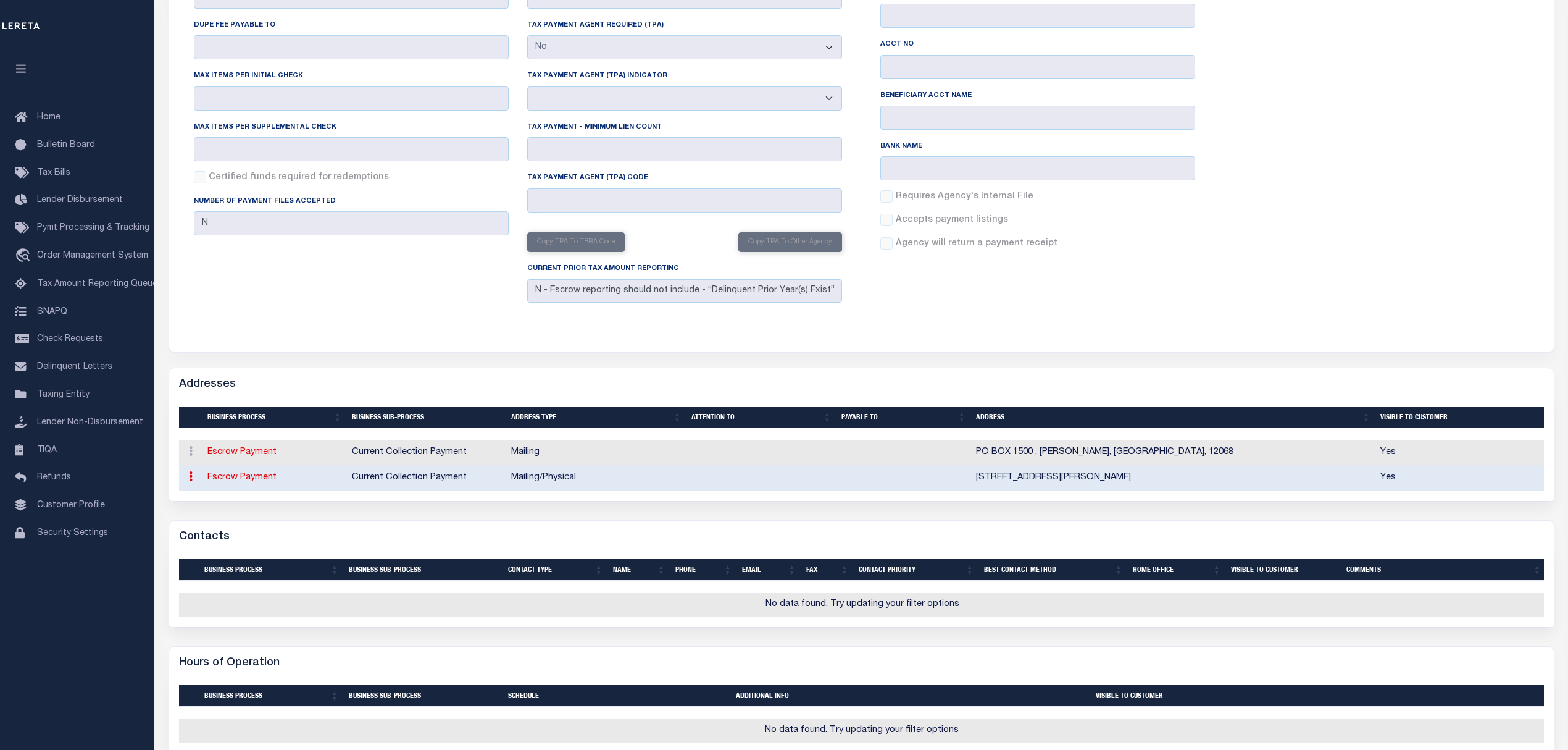
drag, startPoint x: 1192, startPoint y: 489, endPoint x: 949, endPoint y: 473, distance: 243.5
click at [949, 473] on tr "ACTIONS Edit Address Delete Address Escrow Payment Current Collection Payment M…" at bounding box center [861, 479] width 1366 height 26
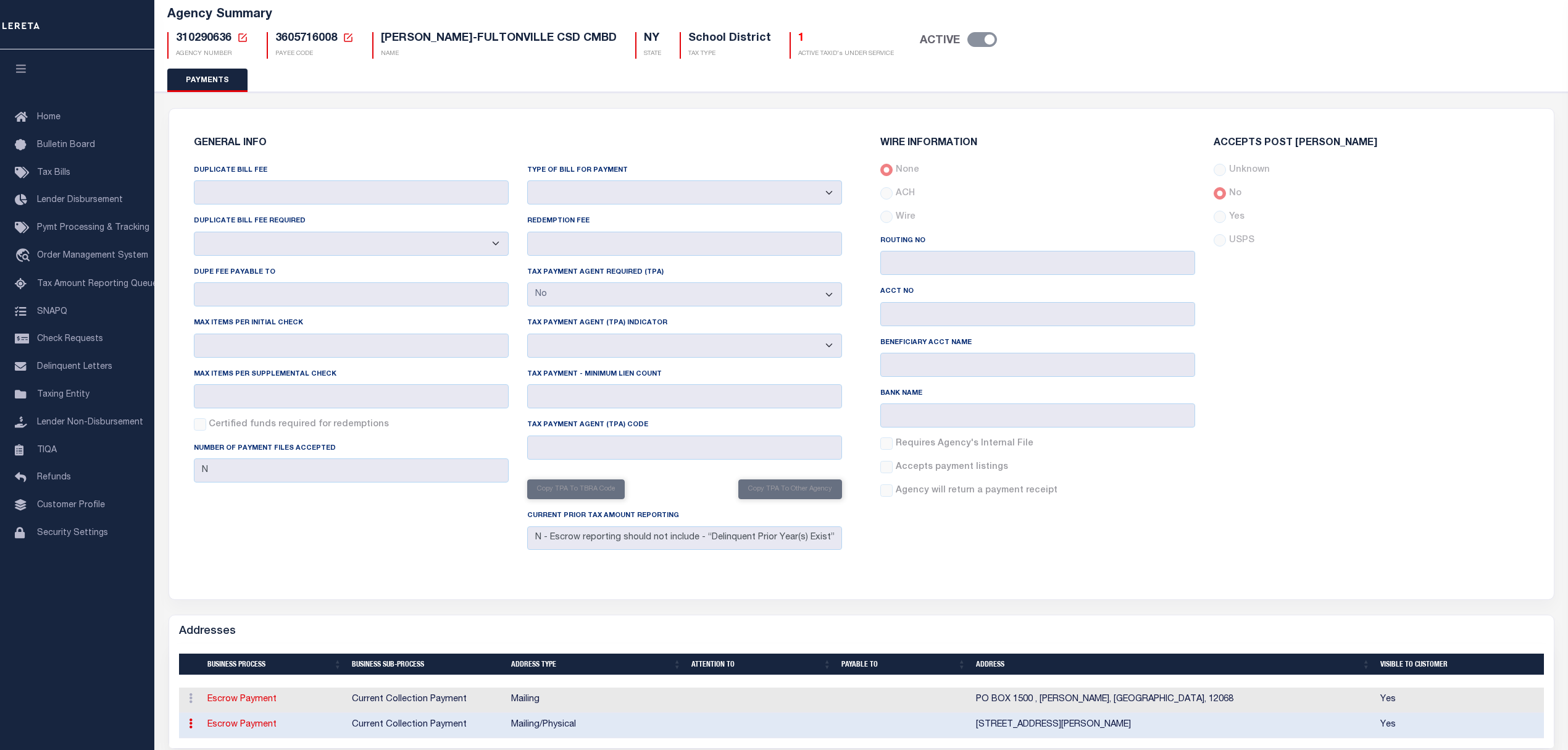
scroll to position [164, 0]
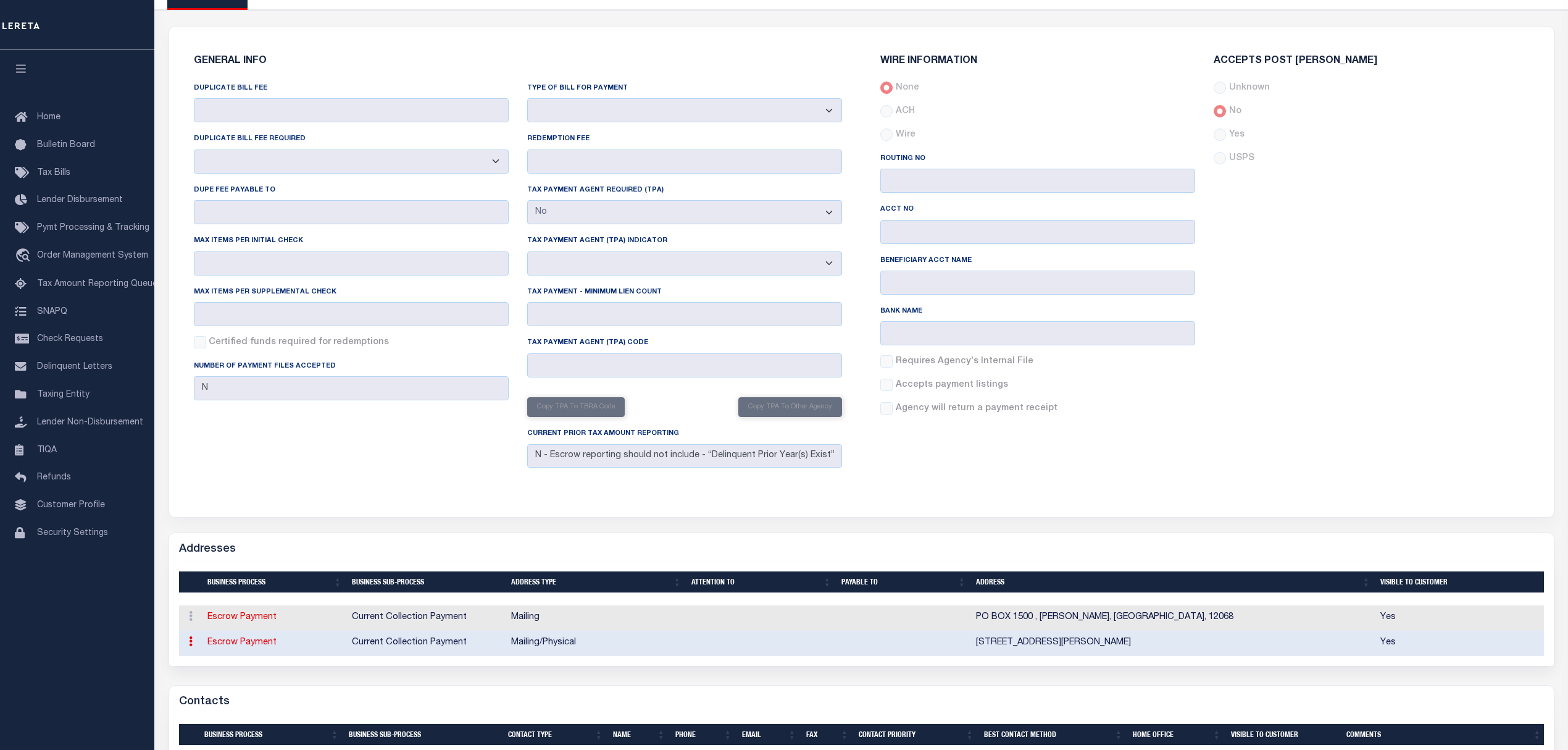
click at [986, 621] on td "PO BOX 1500 , FONDA, NY, 12068" at bounding box center [1172, 618] width 404 height 26
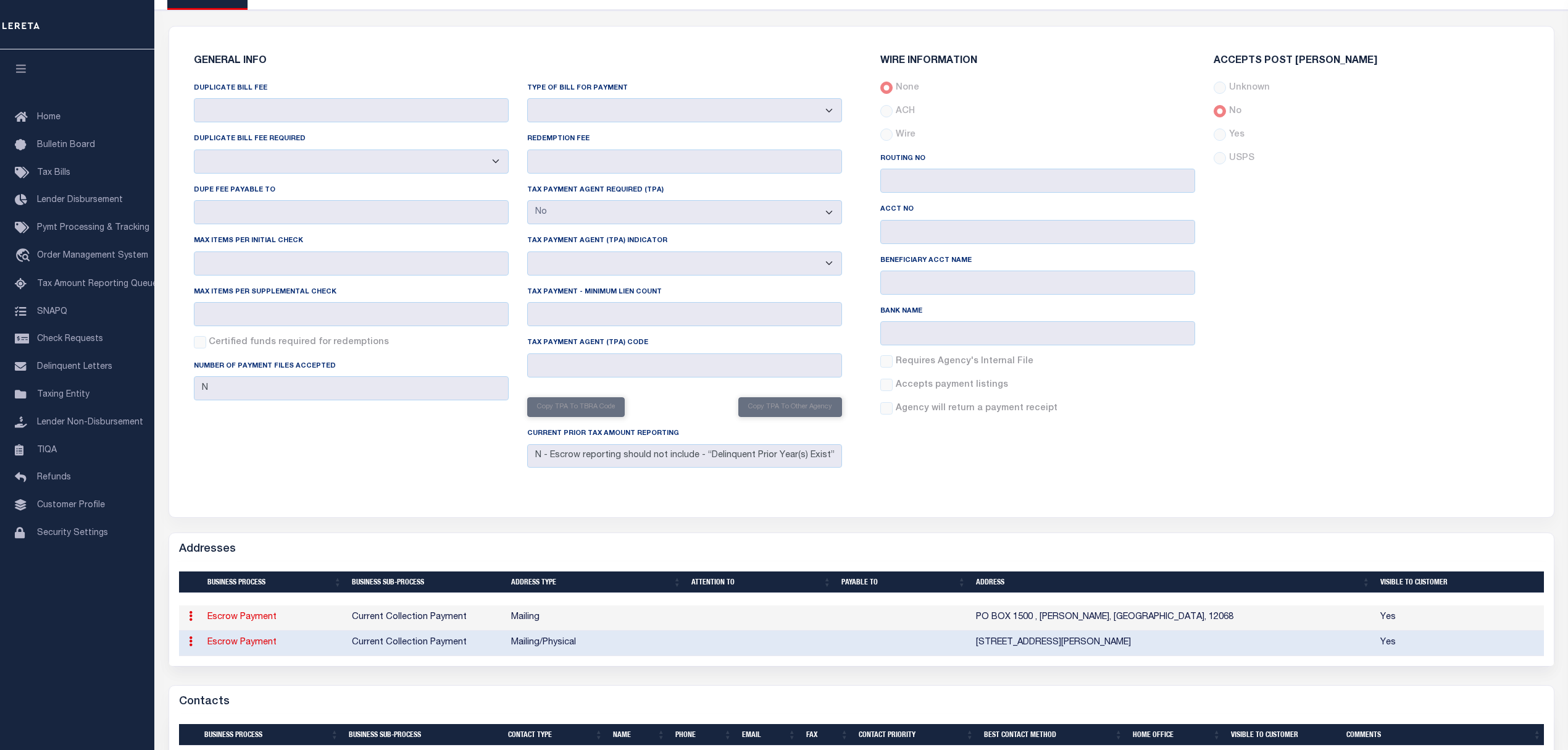
drag, startPoint x: 1143, startPoint y: 648, endPoint x: 971, endPoint y: 617, distance: 174.8
click at [971, 617] on tbody "ACTIONS Edit Address Delete Address Escrow Payment Current Collection Payment M…" at bounding box center [861, 630] width 1366 height 50
click at [1084, 517] on div "GENERAL INFO DUPLICATE BILL FEE DUPLICATE BILL FEE REQUIRED Yes No DUPE FEE PAY…" at bounding box center [861, 271] width 1386 height 491
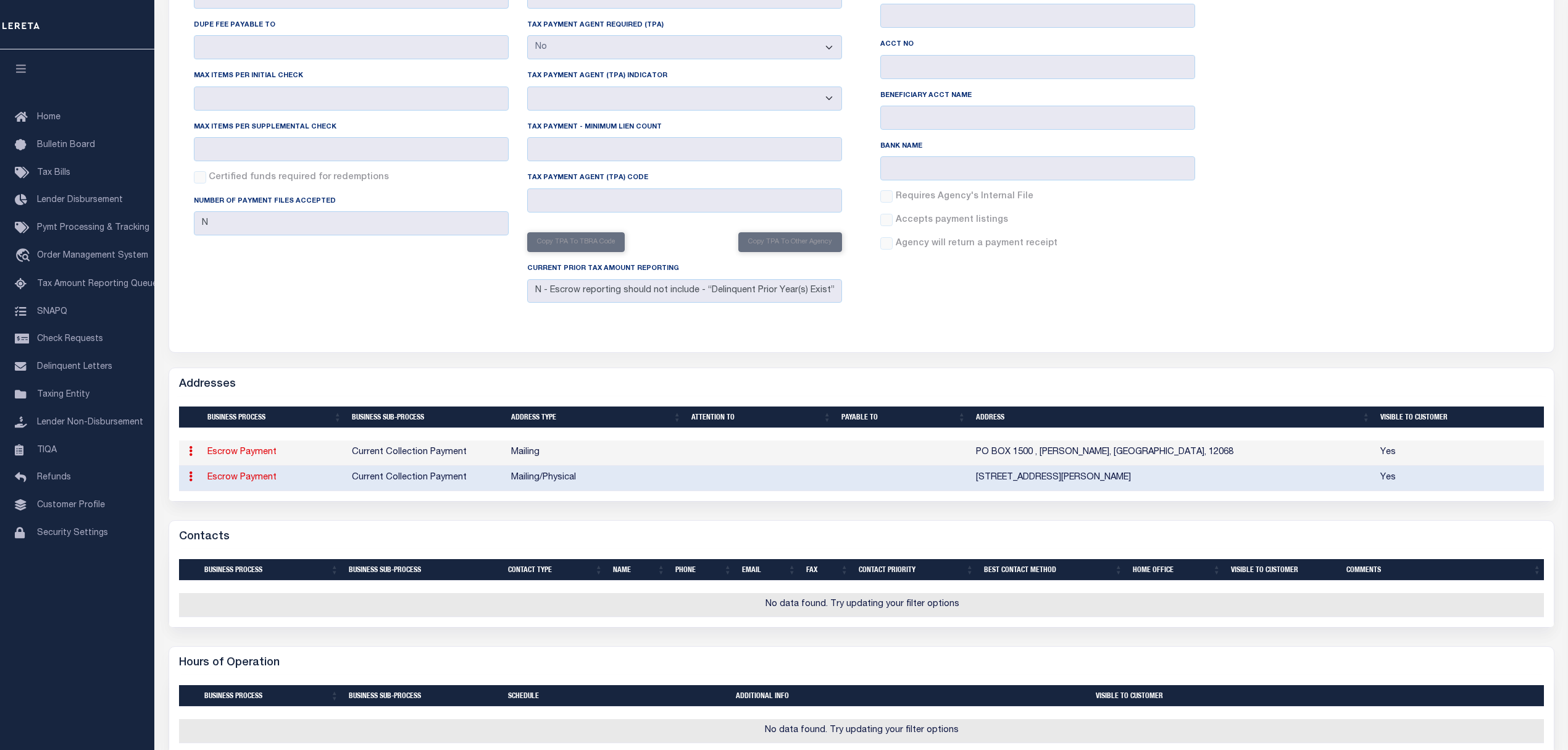
scroll to position [0, 0]
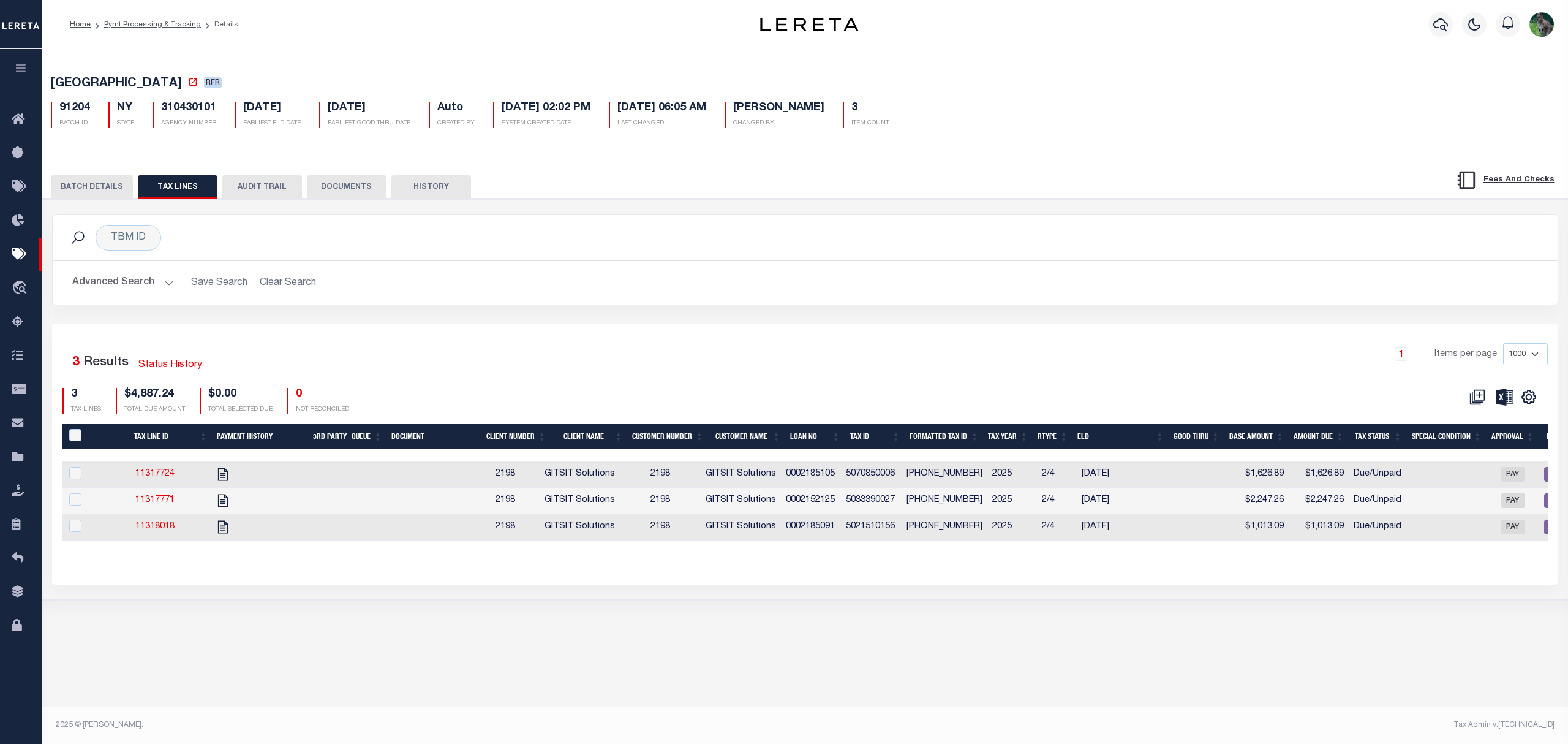
click at [723, 215] on div "PAYMENT BATCH Total Payment Due: $4,887.24 Batch Status" at bounding box center [805, 398] width 1538 height 401
